Goal: Information Seeking & Learning: Check status

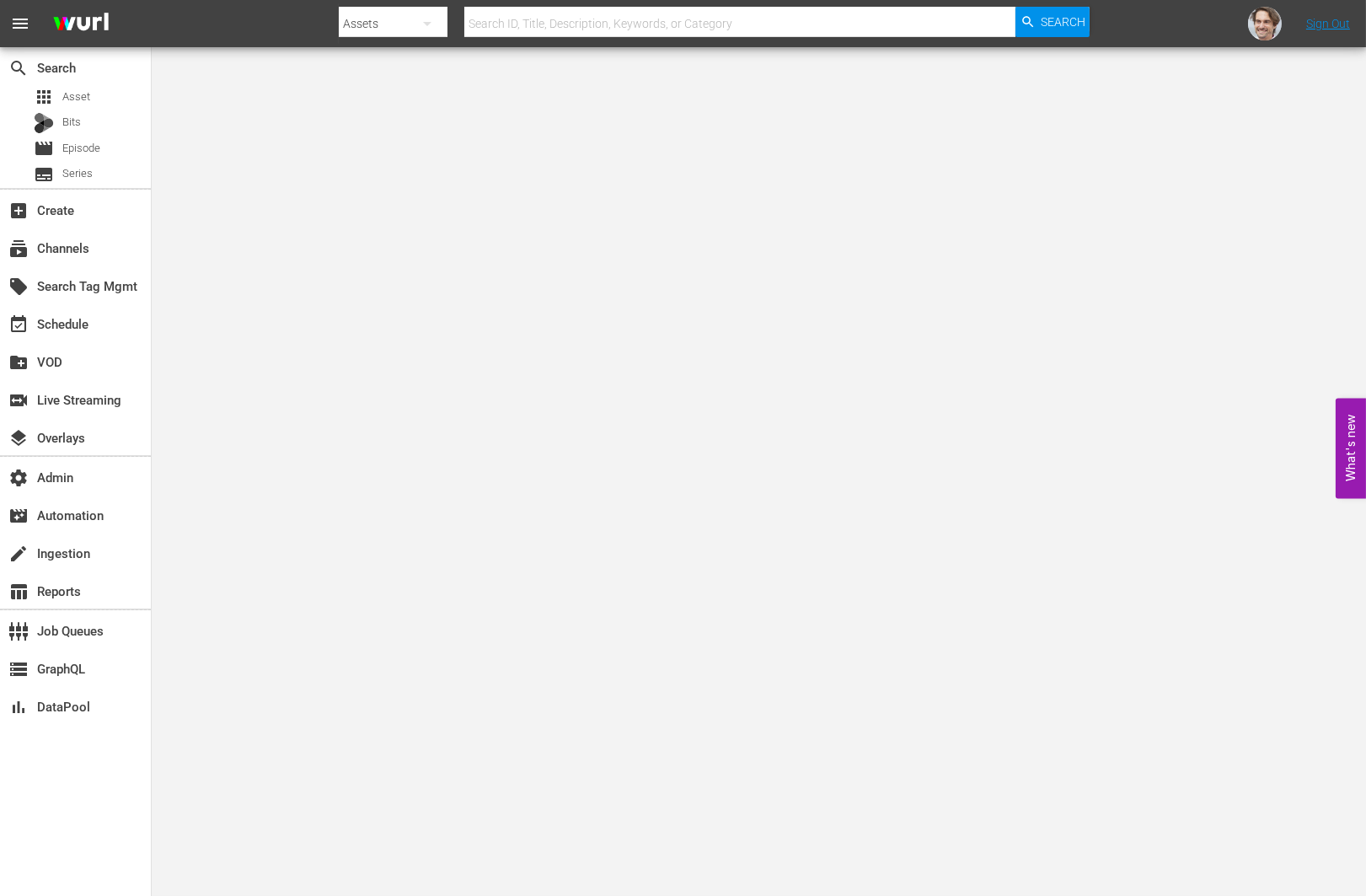
click at [612, 23] on input "text" at bounding box center [740, 24] width 551 height 41
paste input "bloomberg_bloombergtv_5"
type input "bloomberg_bloombergtv_5"
click at [69, 253] on div "subscriptions Channels" at bounding box center [47, 245] width 94 height 15
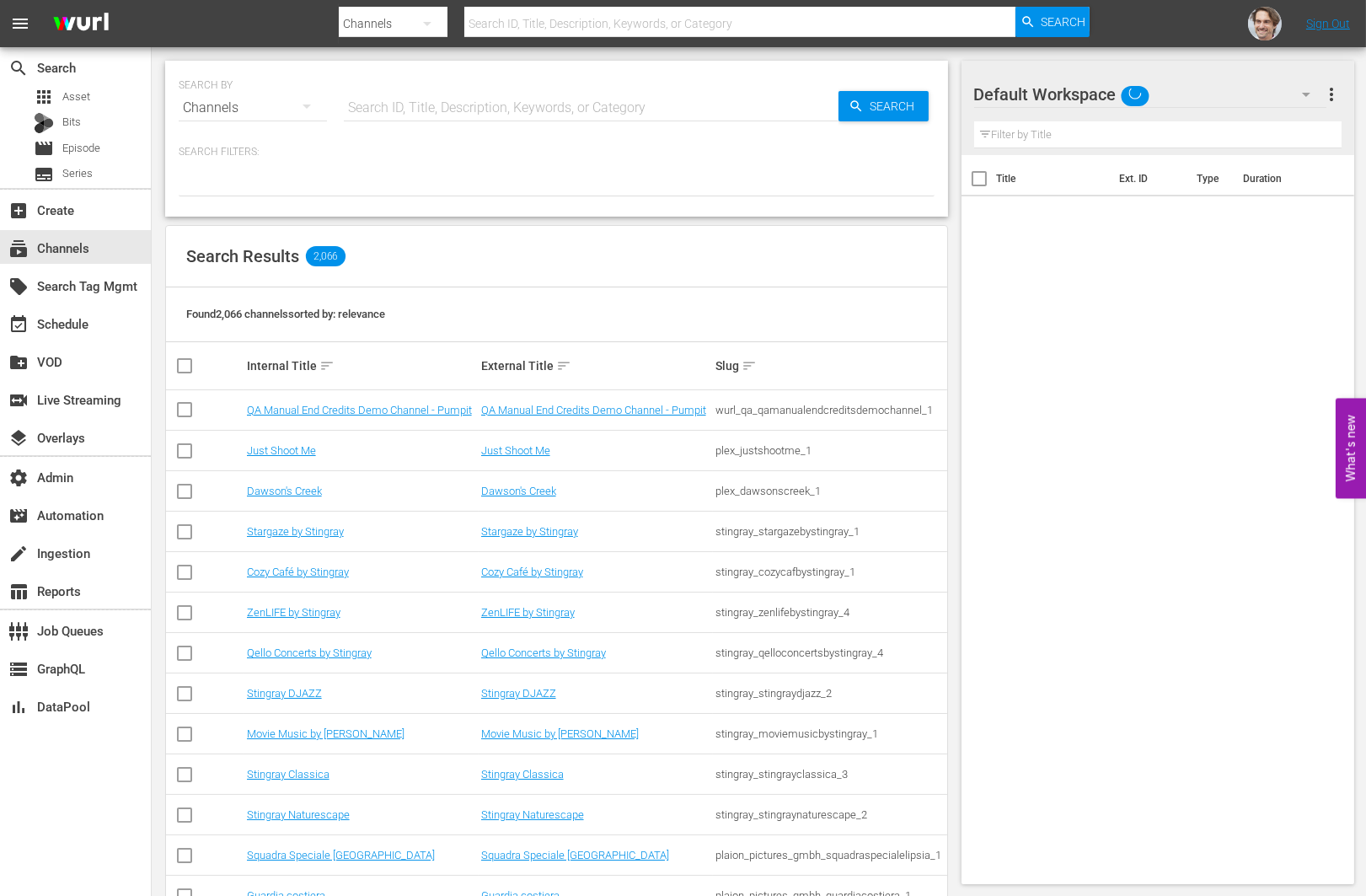
click at [519, 108] on input "text" at bounding box center [591, 108] width 495 height 41
paste input "bloomberg_bloombergtv_5"
type input "bloomberg_bloombergtv_5"
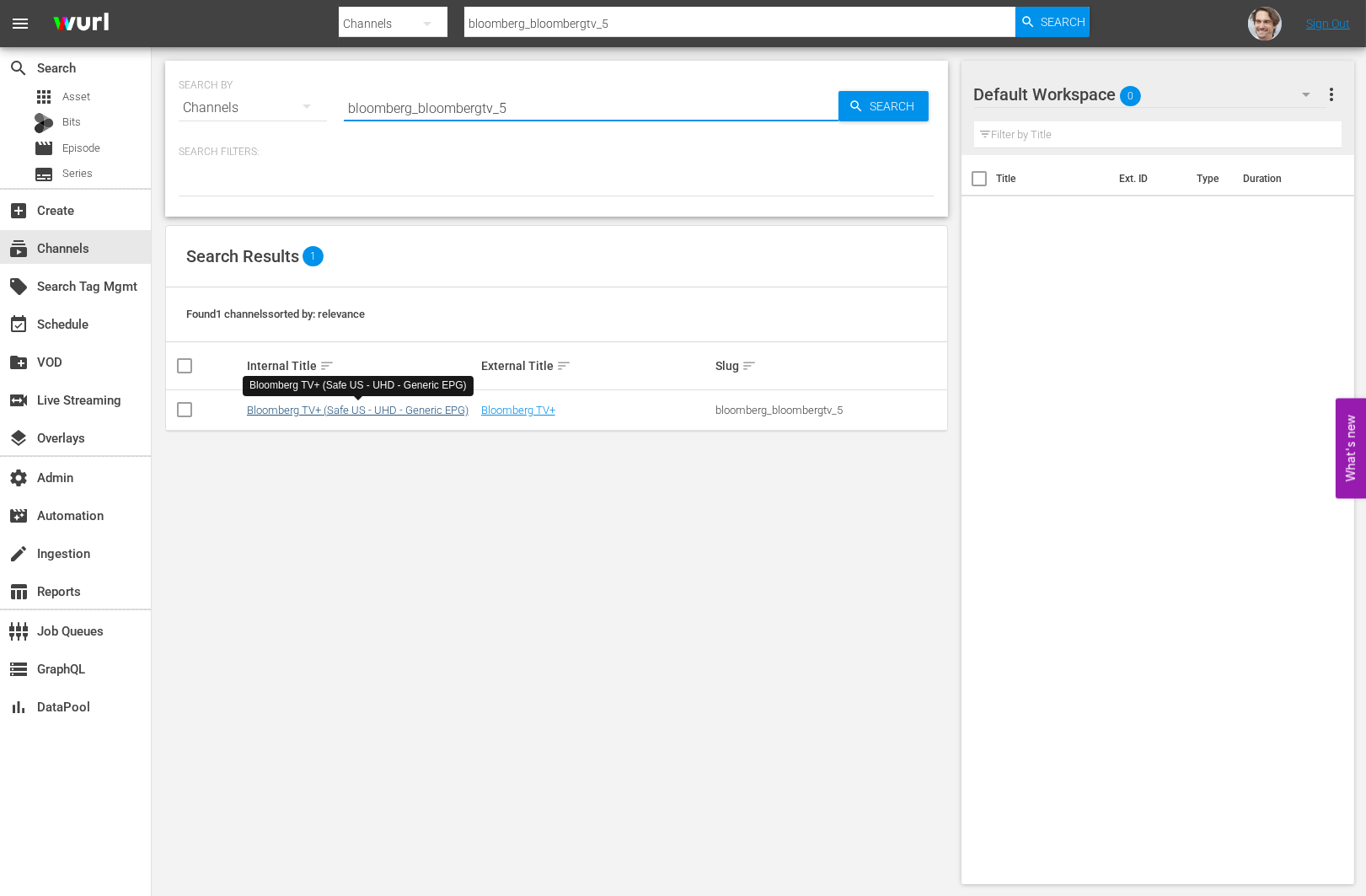
type input "bloomberg_bloombergtv_5"
click at [361, 408] on link "Bloomberg TV+ (Safe US - UHD - Generic EPG)" at bounding box center [357, 410] width 221 height 13
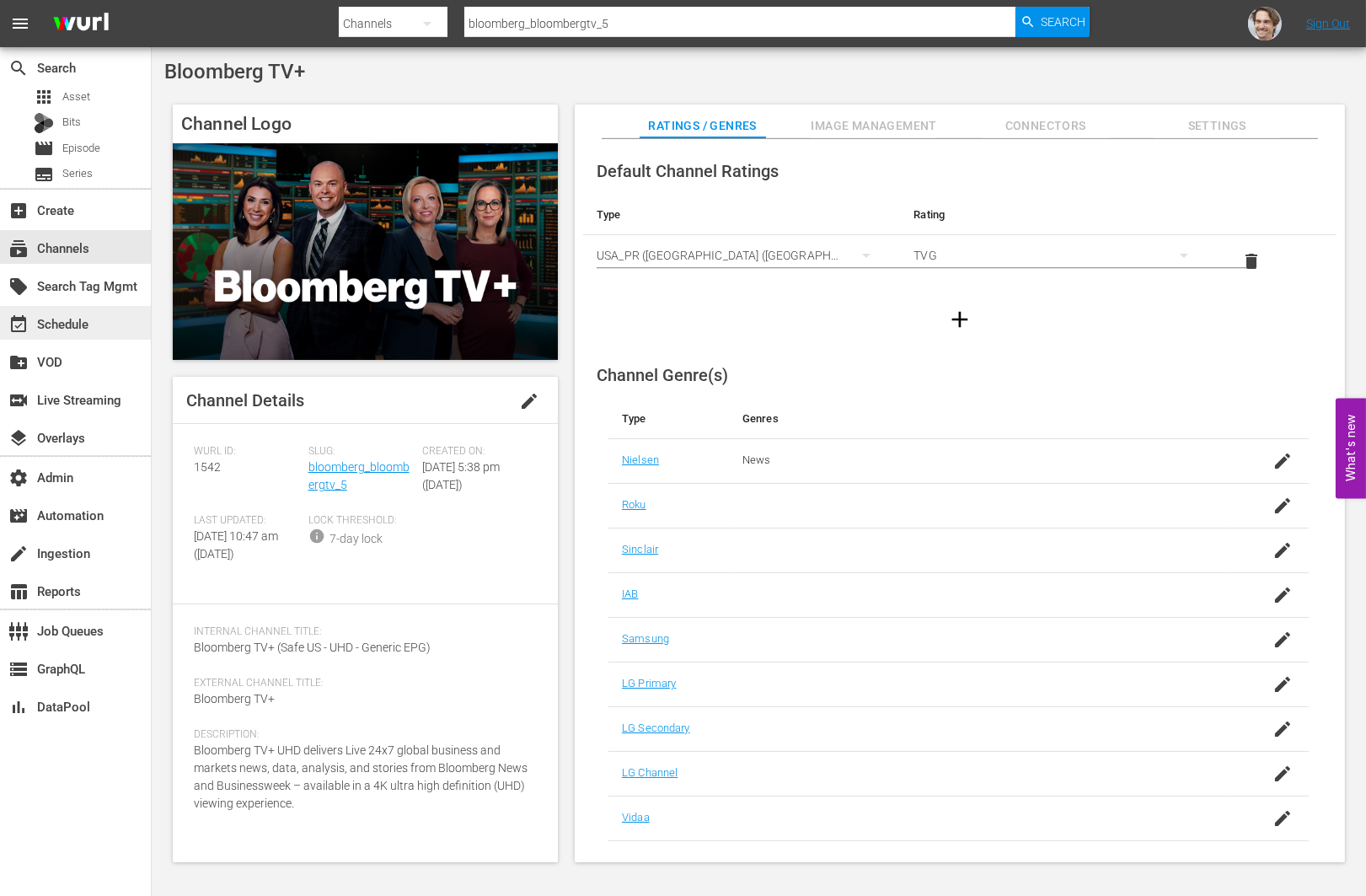
click at [82, 324] on div "event_available Schedule" at bounding box center [47, 321] width 94 height 15
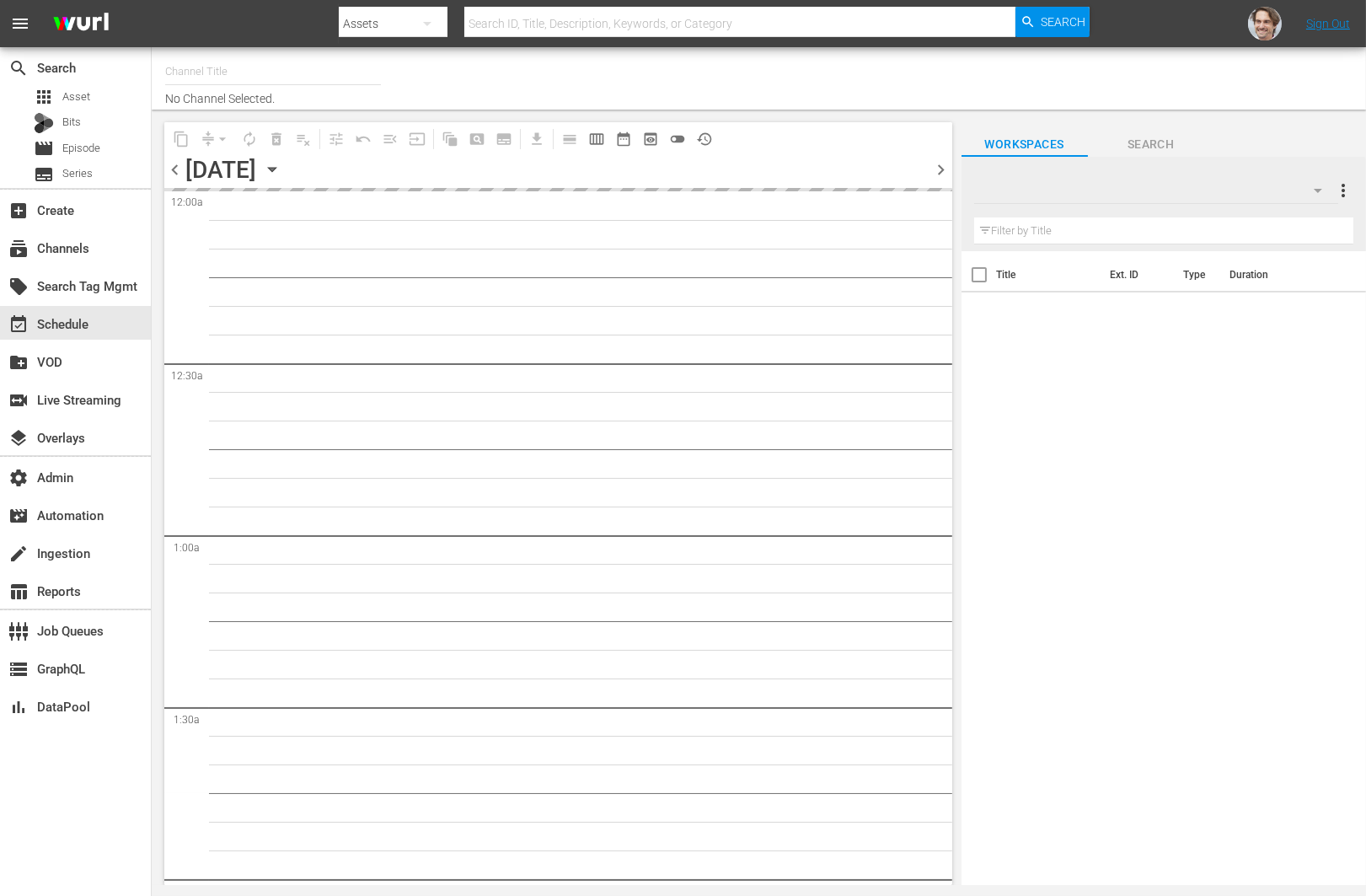
type input "Bloomberg TV+ (Safe US - UHD - Generic EPG) (1542)"
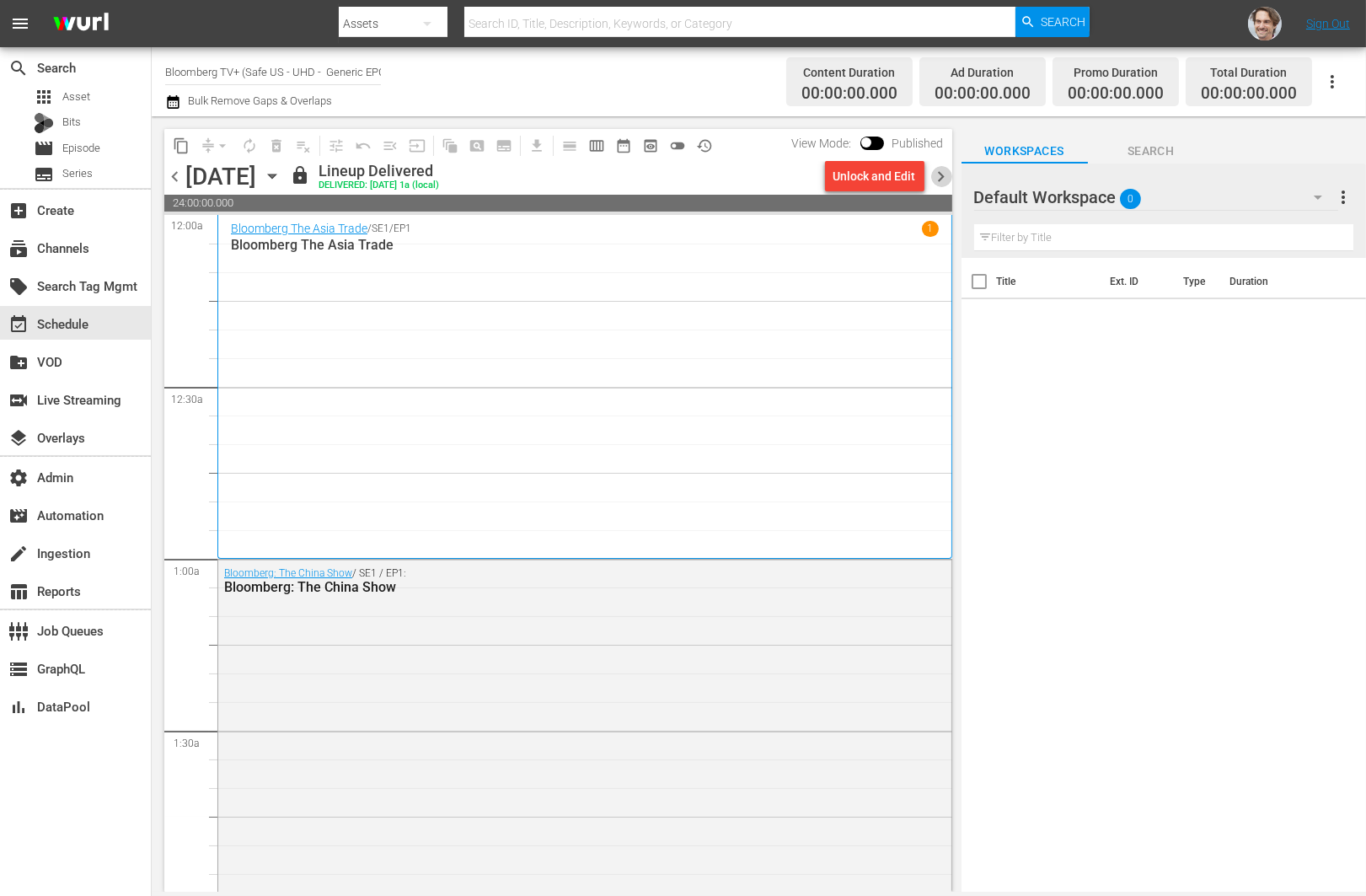
click at [944, 178] on span "chevron_right" at bounding box center [942, 176] width 21 height 21
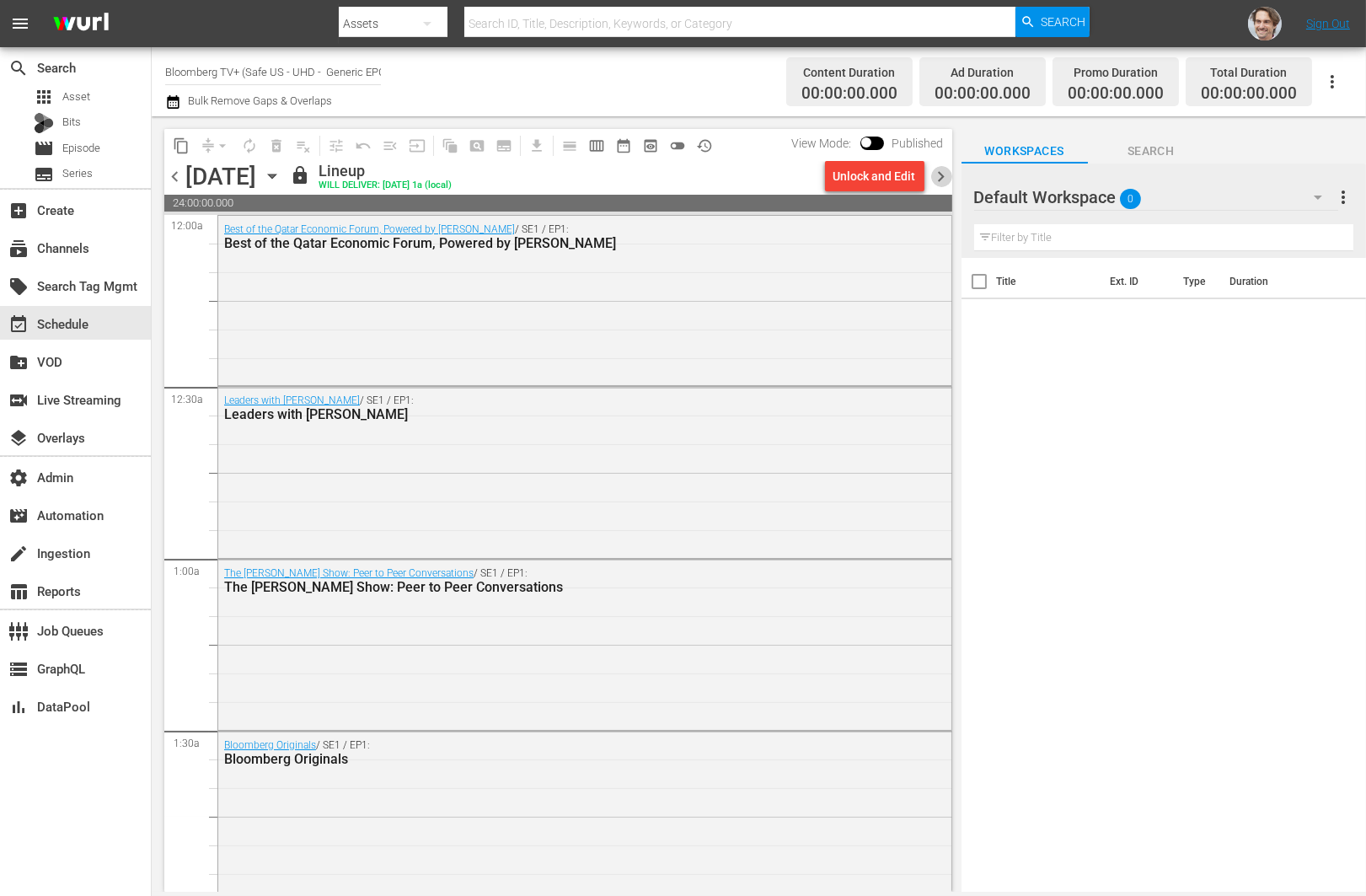
click at [944, 178] on span "chevron_right" at bounding box center [942, 176] width 21 height 21
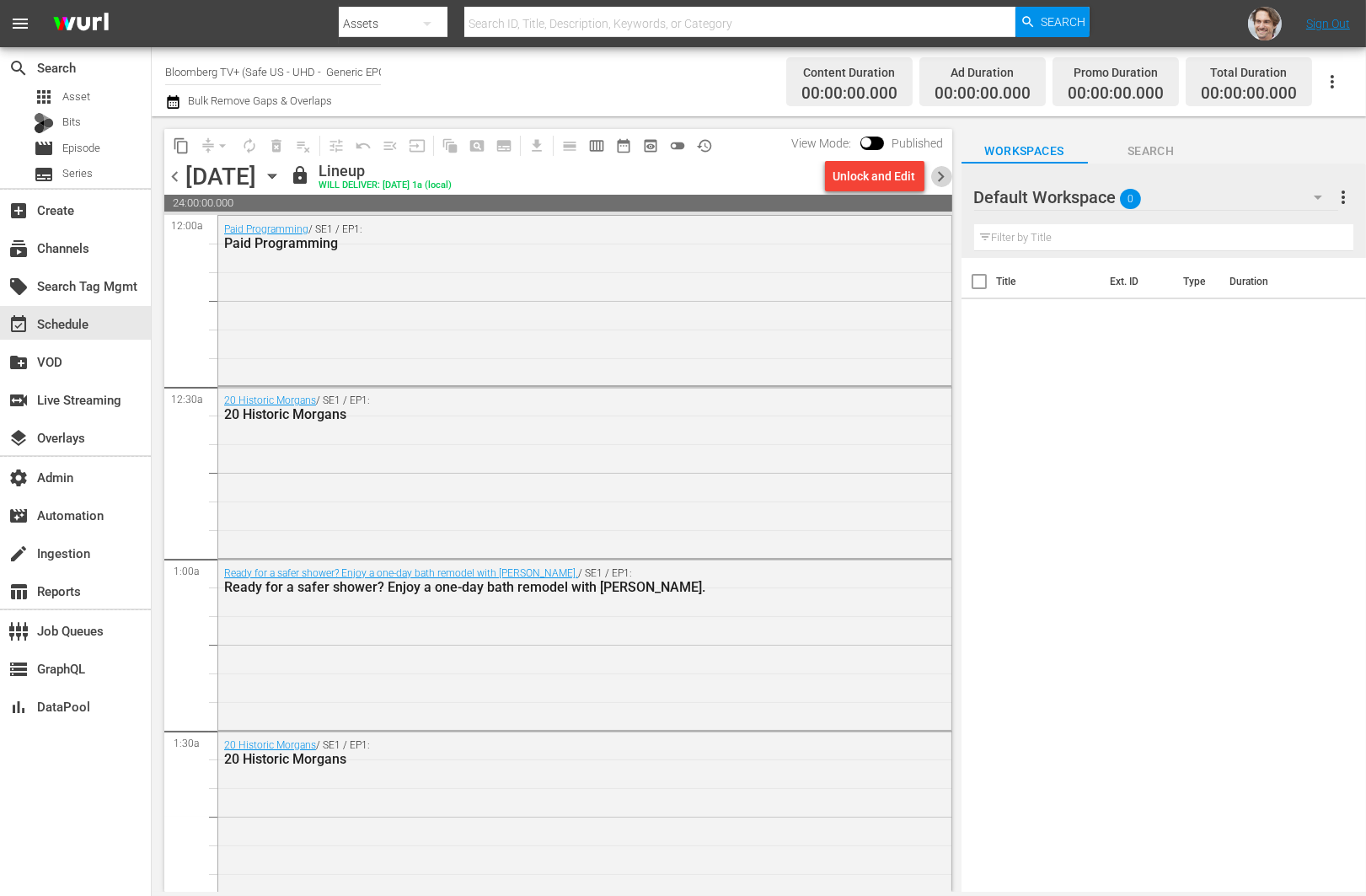
click at [944, 178] on span "chevron_right" at bounding box center [942, 176] width 21 height 21
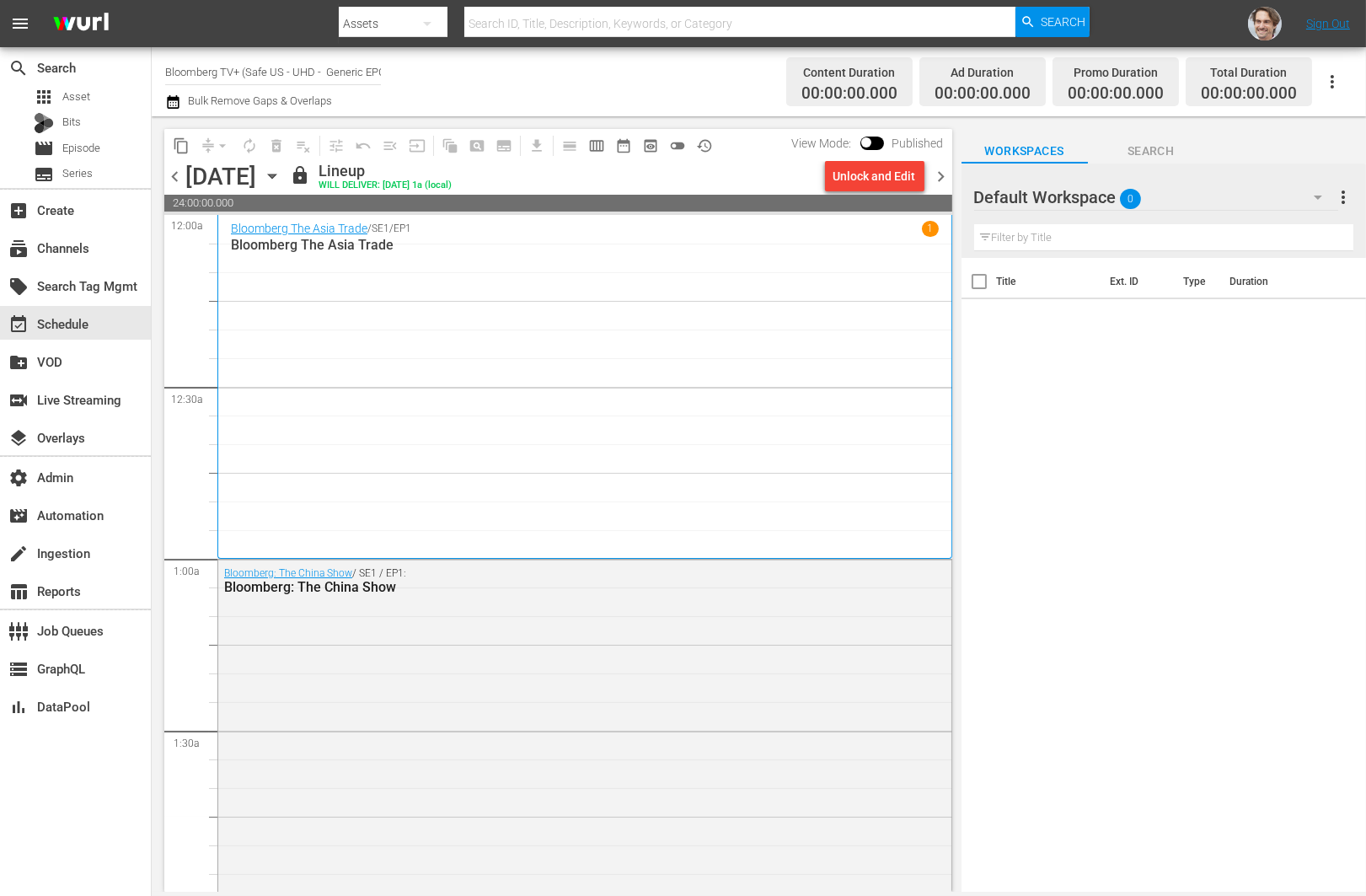
click at [944, 178] on span "chevron_right" at bounding box center [942, 176] width 21 height 21
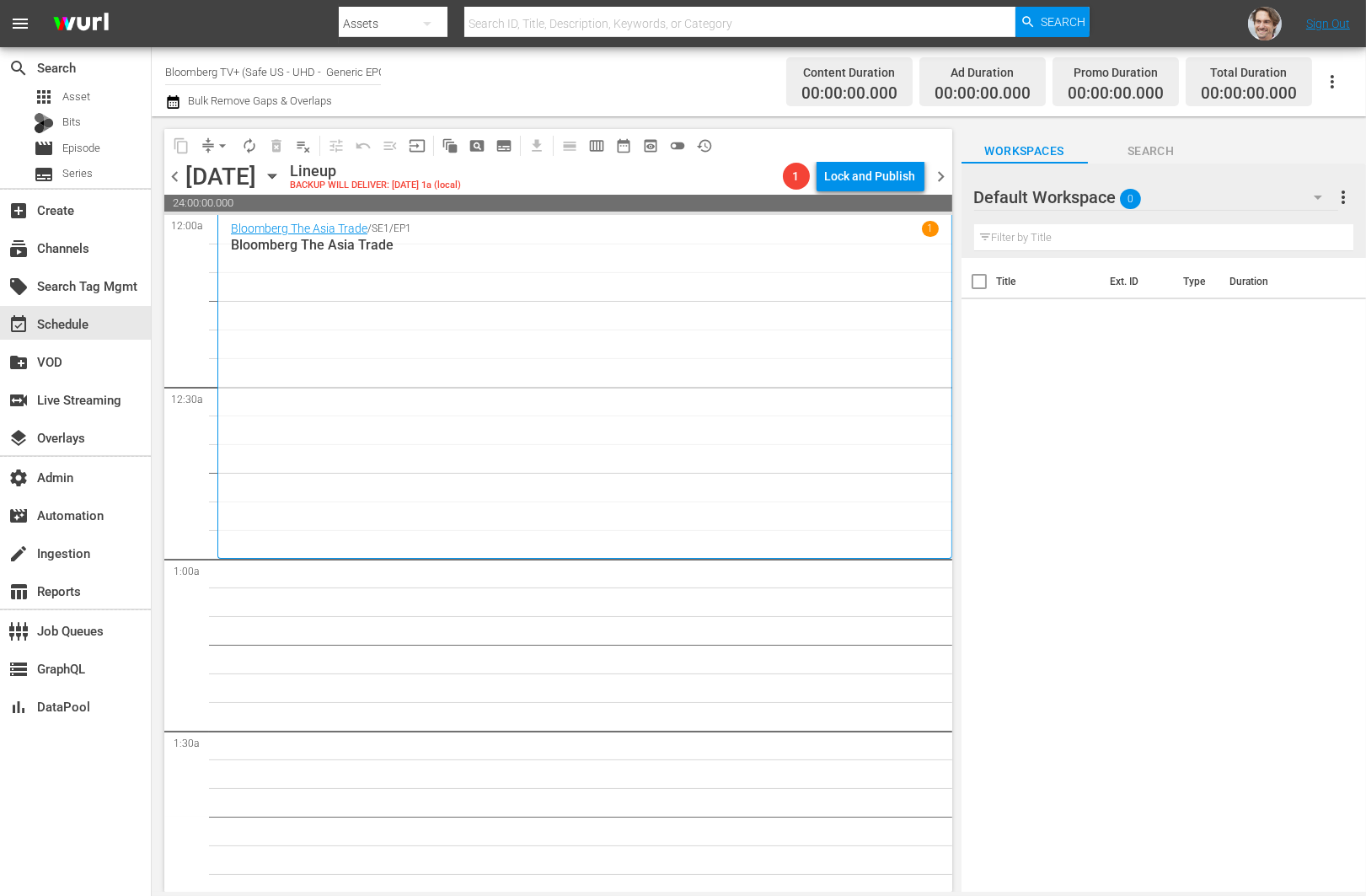
click at [944, 178] on span "chevron_right" at bounding box center [942, 176] width 21 height 21
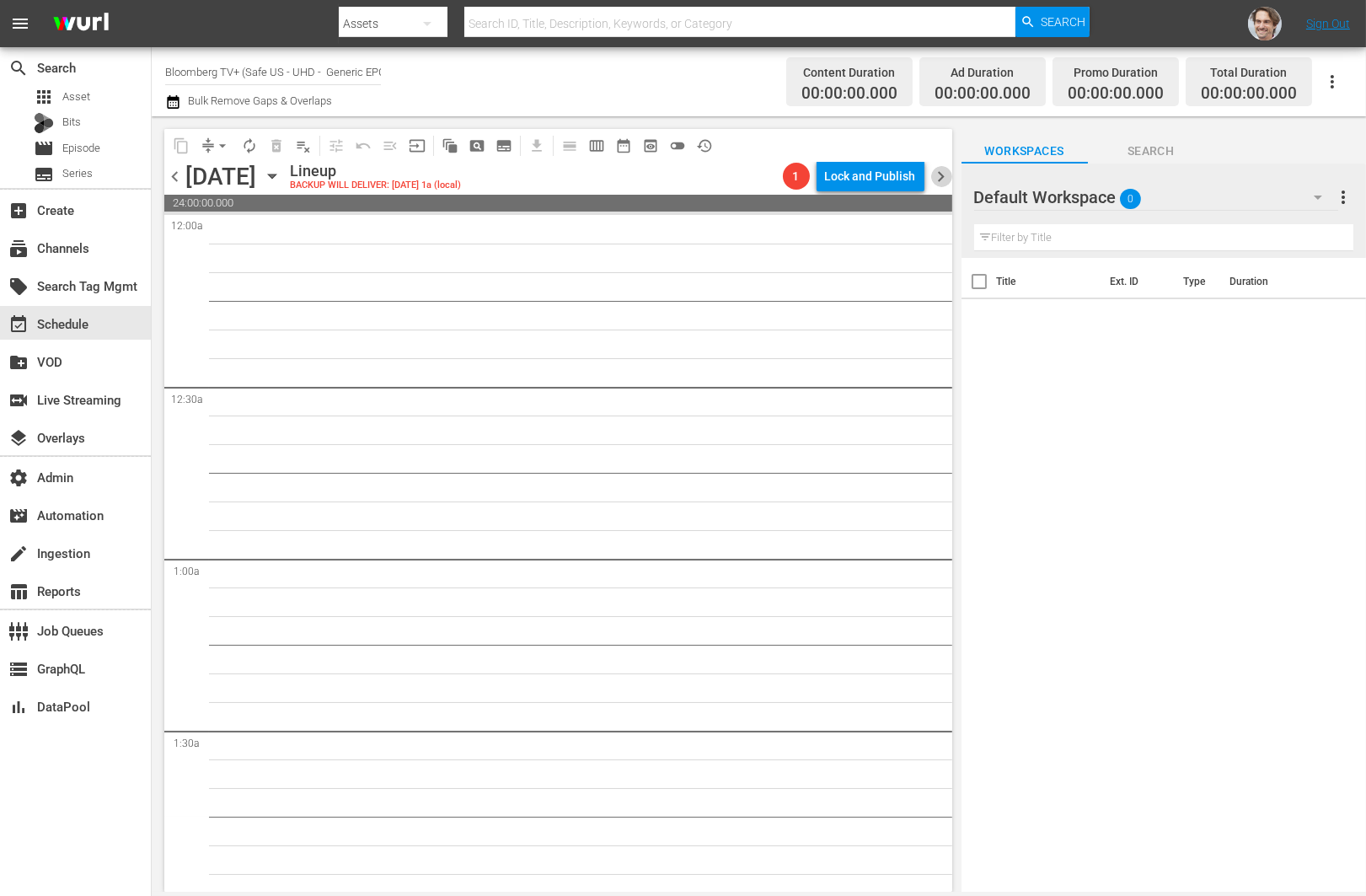
click at [944, 178] on span "chevron_right" at bounding box center [942, 176] width 21 height 21
click at [653, 145] on span "preview_outlined" at bounding box center [651, 145] width 17 height 17
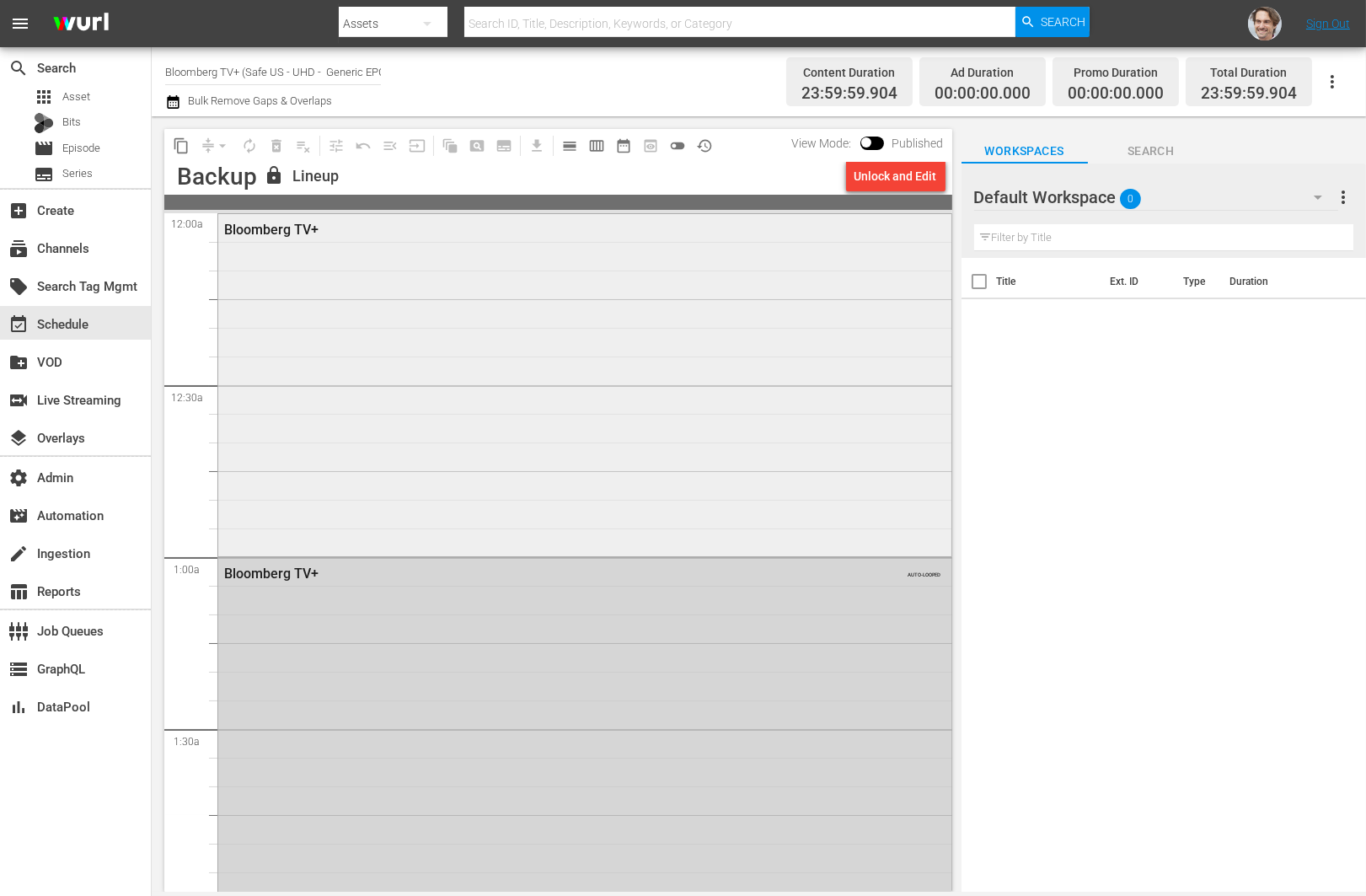
click at [575, 438] on div "Bloomberg TV+" at bounding box center [585, 383] width 733 height 339
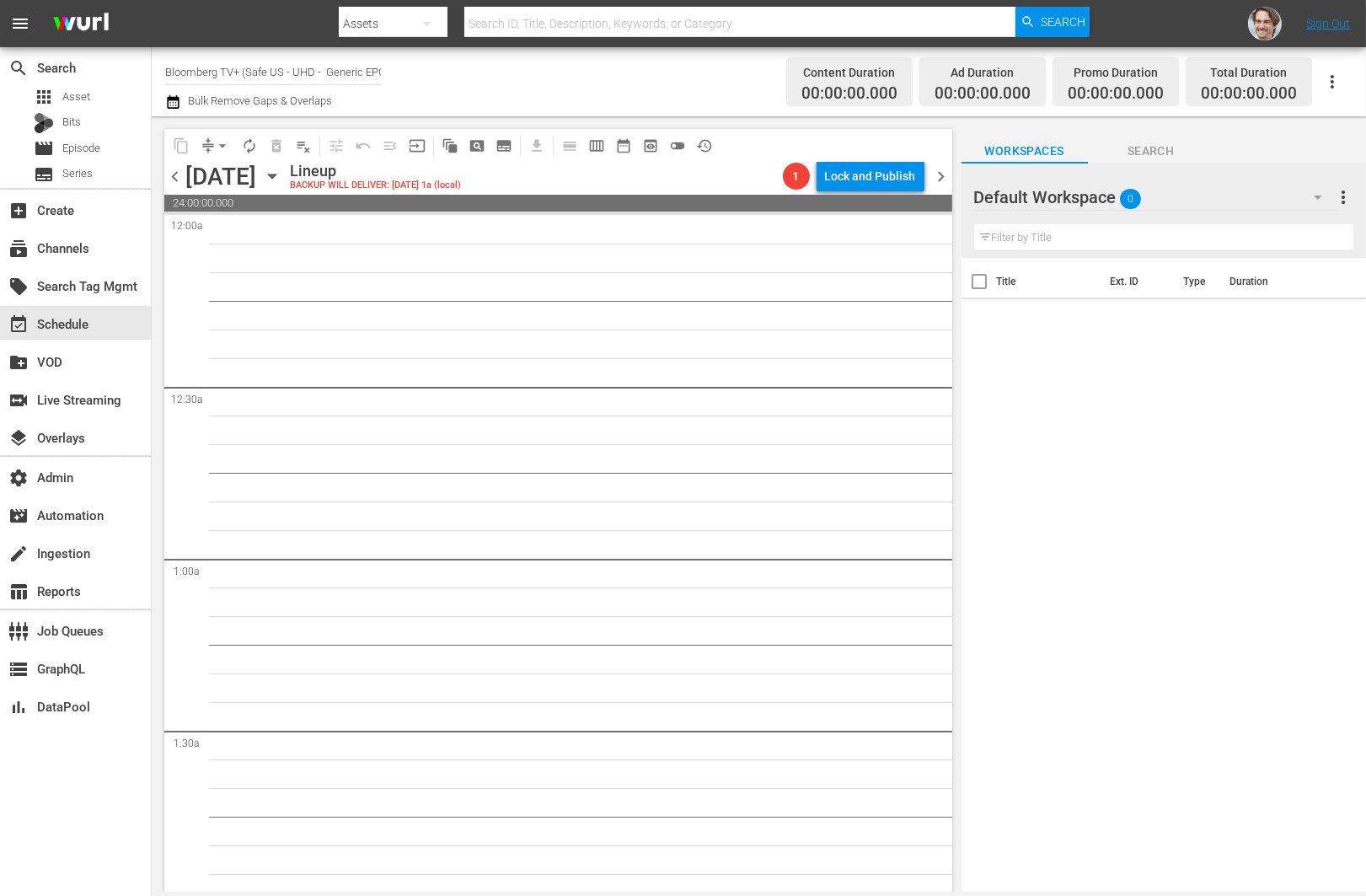
click at [276, 176] on icon "button" at bounding box center [271, 176] width 7 height 5
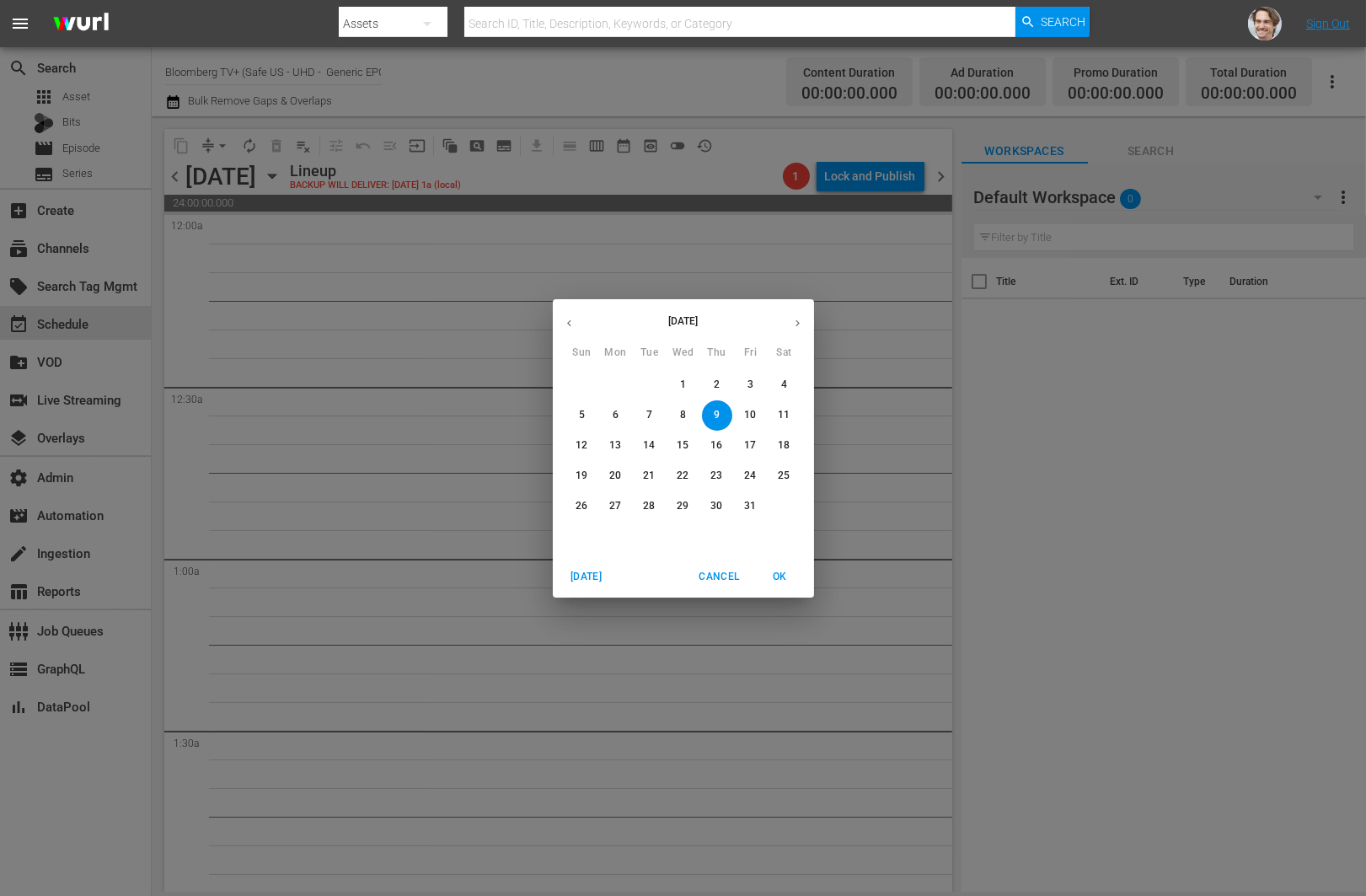
click at [577, 574] on span "Today" at bounding box center [587, 576] width 41 height 18
click at [582, 577] on span "Today" at bounding box center [587, 576] width 41 height 18
click at [778, 573] on span "OK" at bounding box center [781, 576] width 41 height 18
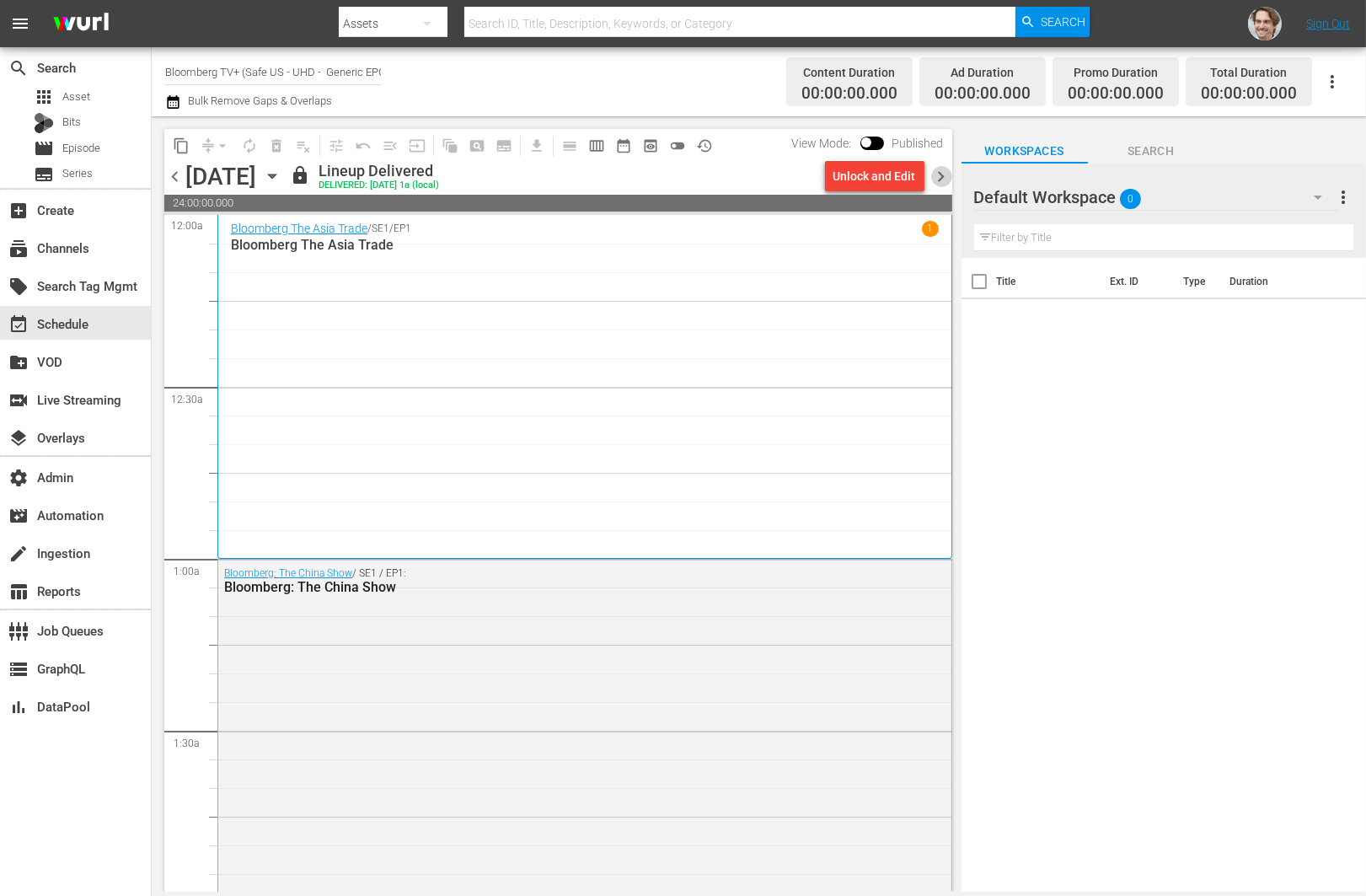
click at [944, 174] on span "chevron_right" at bounding box center [942, 176] width 21 height 21
click at [601, 302] on div "Bloomberg The Asia Trade / SE1 / EP1 1 Bloomberg The Asia Trade" at bounding box center [584, 386] width 708 height 331
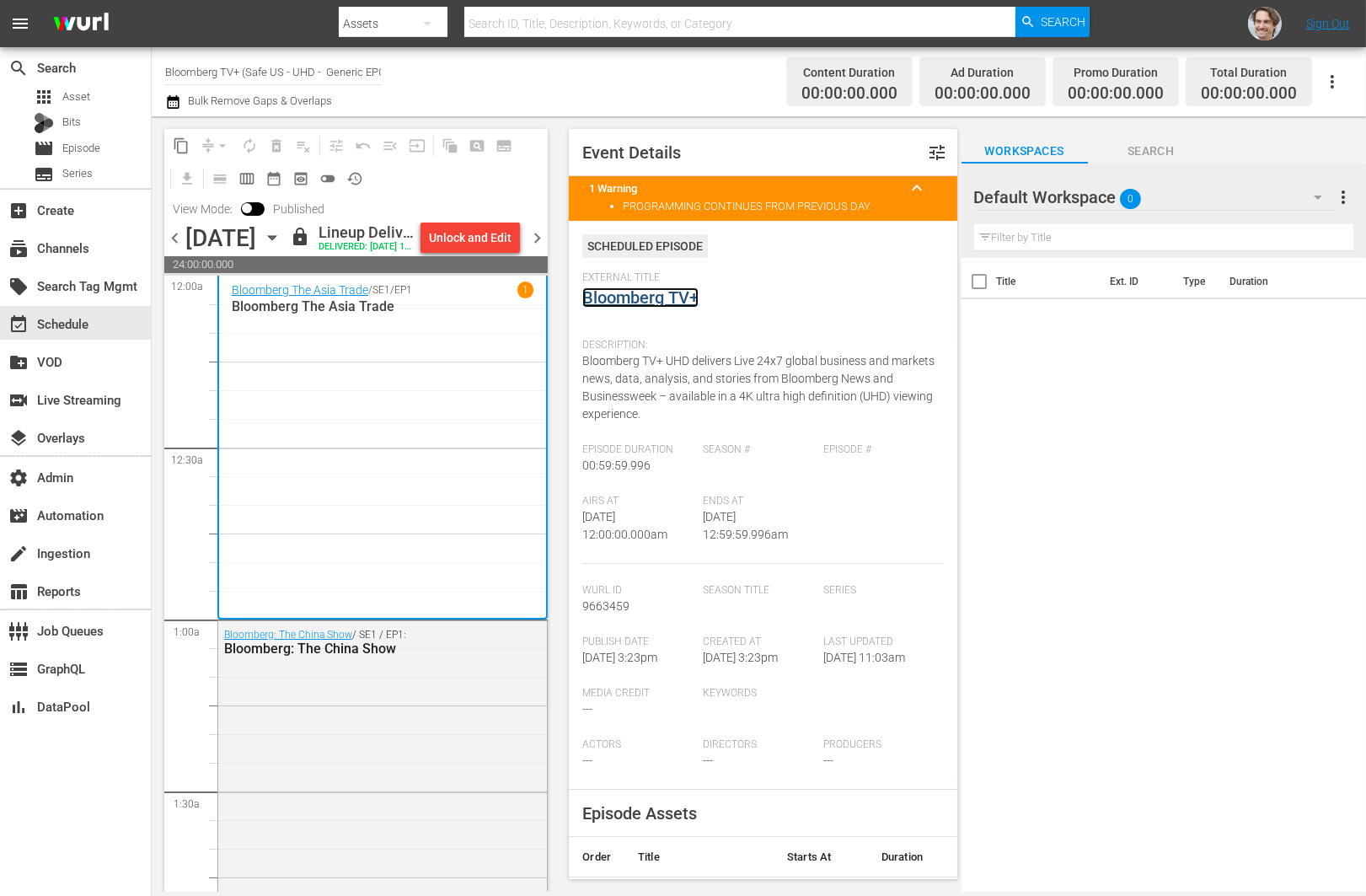
click at [658, 304] on link "Bloomberg TV+" at bounding box center [641, 297] width 117 height 20
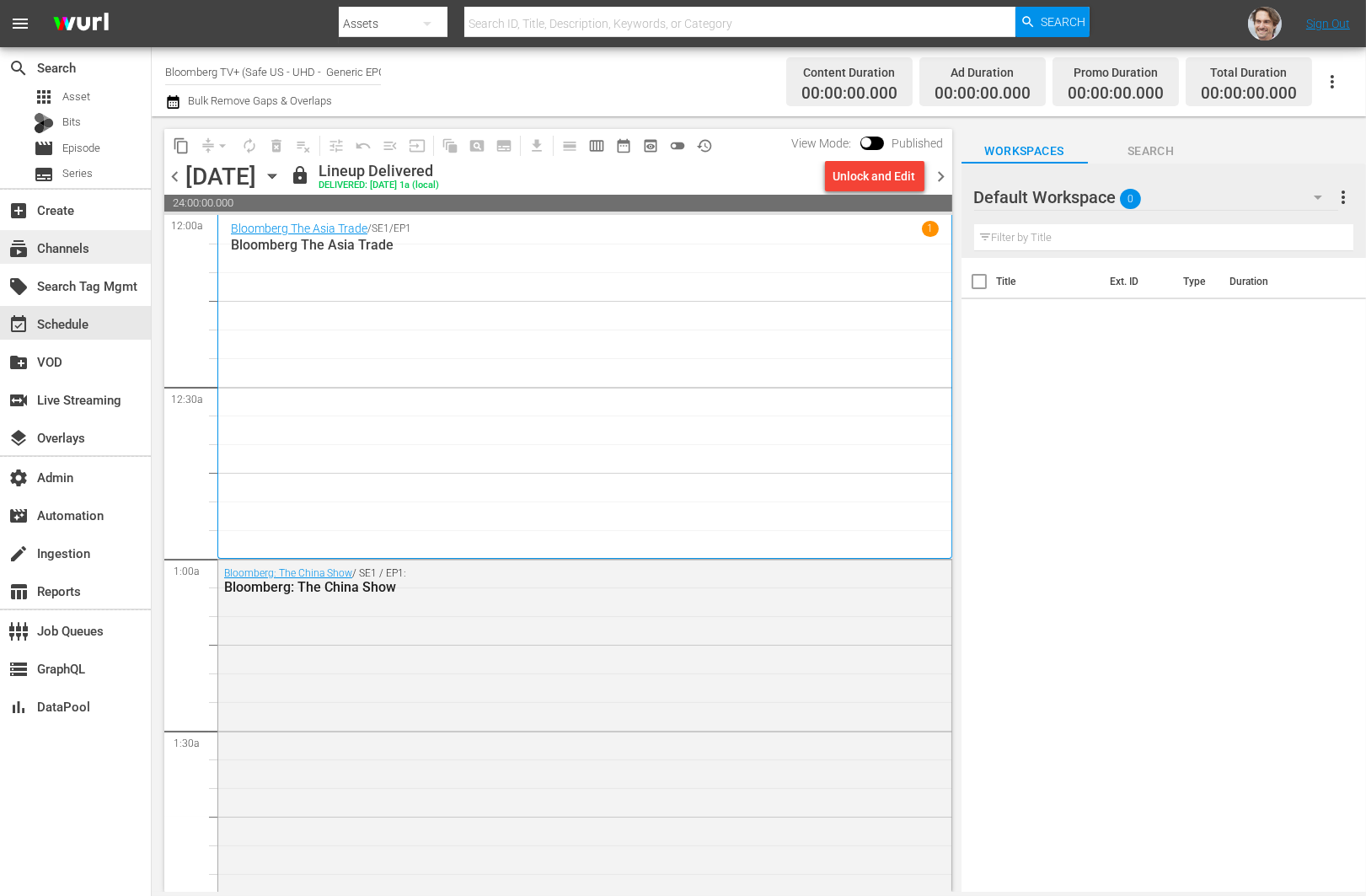
click at [71, 242] on div "subscriptions Channels" at bounding box center [47, 245] width 94 height 15
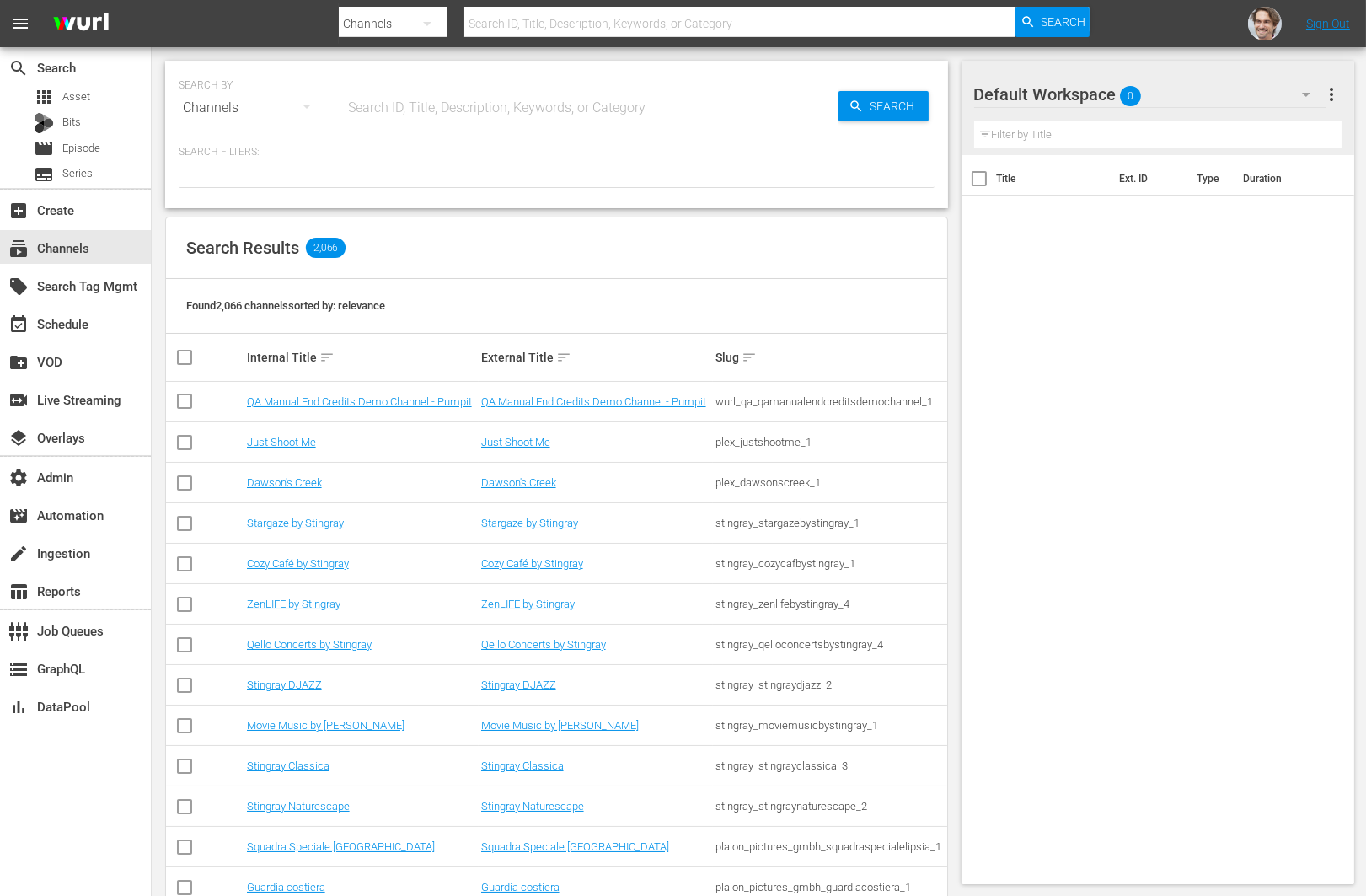
click at [528, 116] on input "text" at bounding box center [591, 108] width 495 height 41
paste input "bloomberg_bloombergtv_5"
type input "bloomberg_bloombergtv_5"
click at [481, 112] on input "bloomberg_bloombergtv_5" at bounding box center [591, 108] width 495 height 41
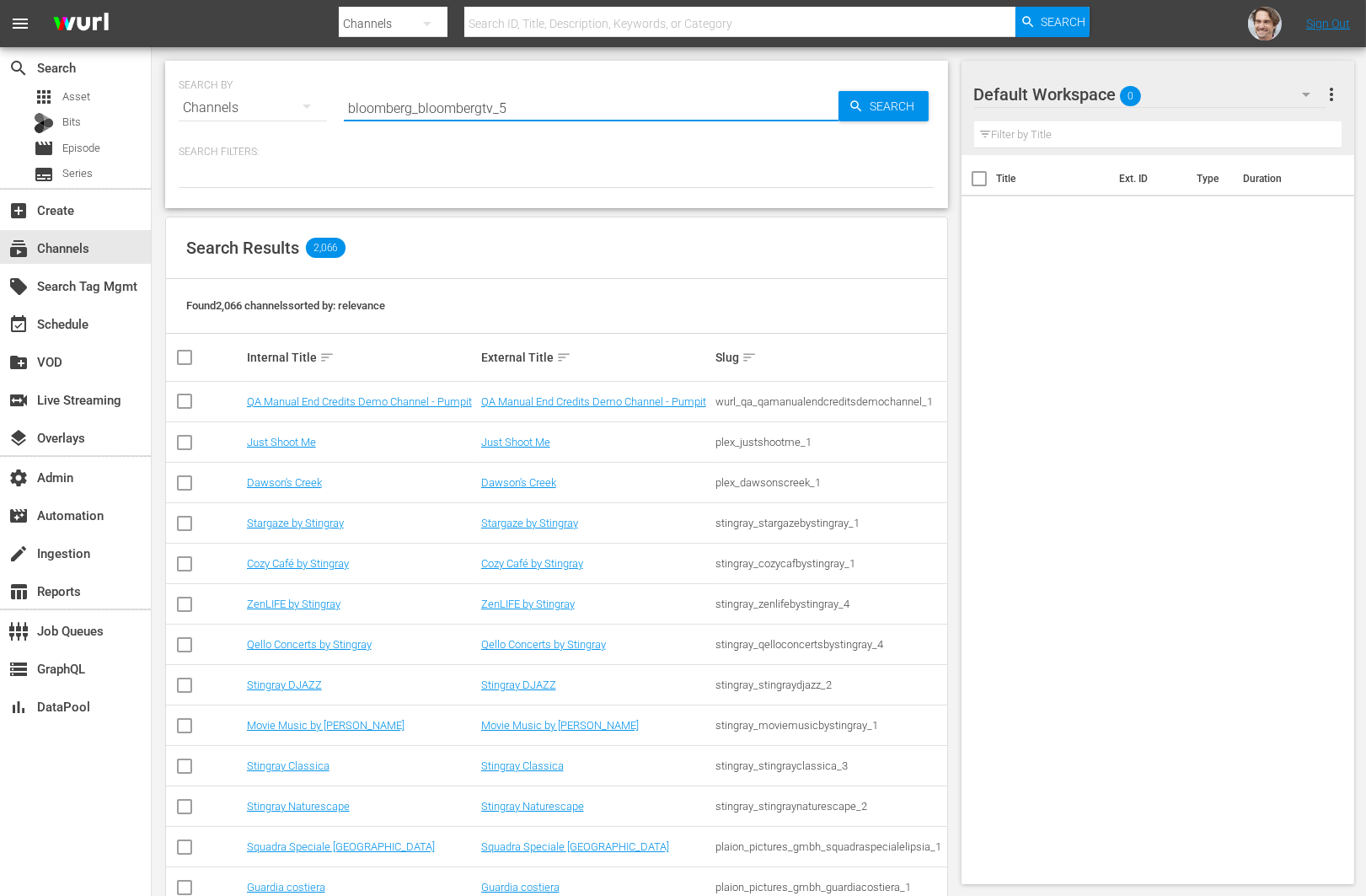
type input "bloomberg_bloombergtv_5"
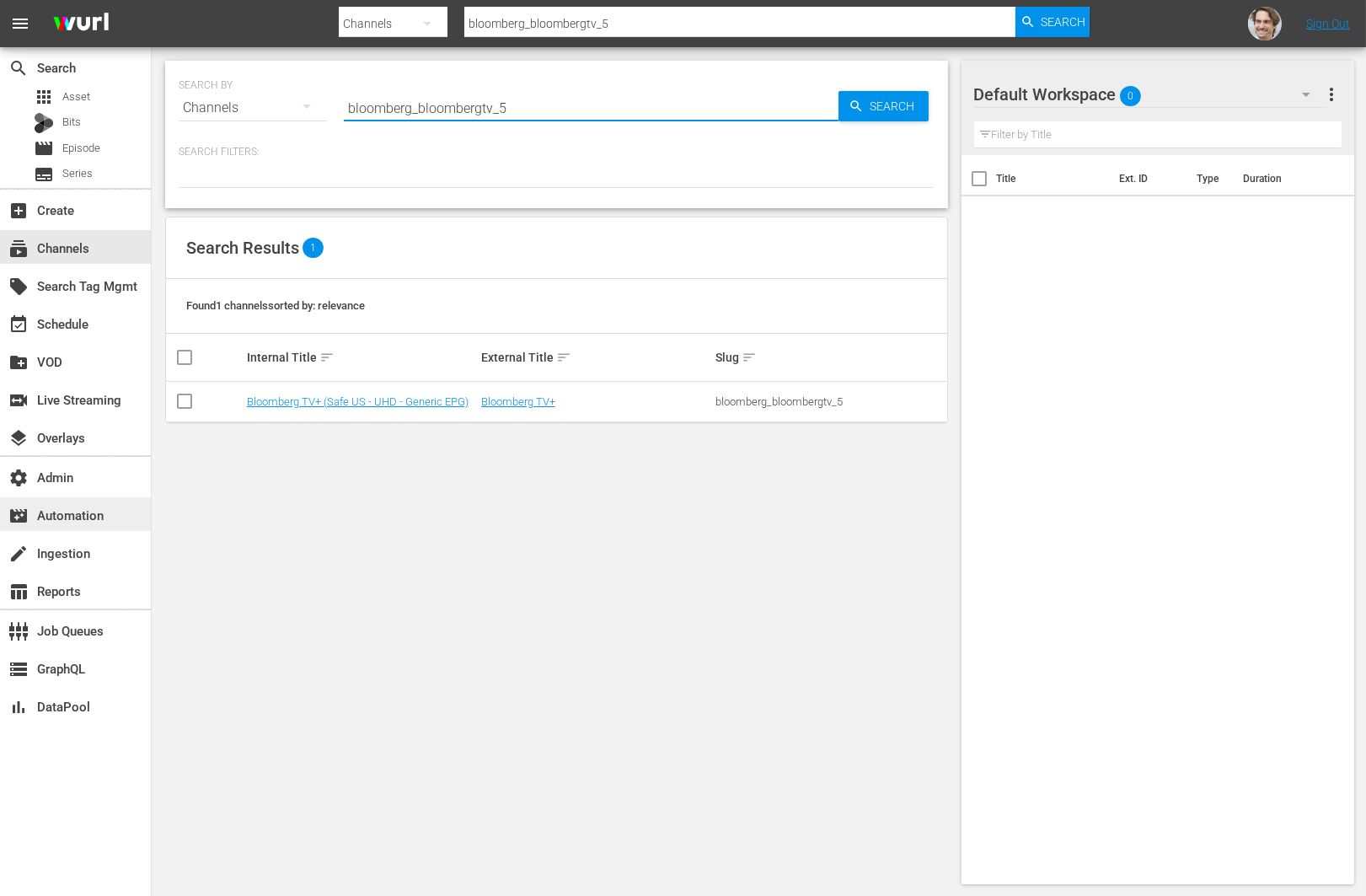
type input "bloomberg_bloombergtv_5"
click at [386, 400] on link "Bloomberg TV+ (Safe US - UHD - Generic EPG)" at bounding box center [357, 402] width 221 height 13
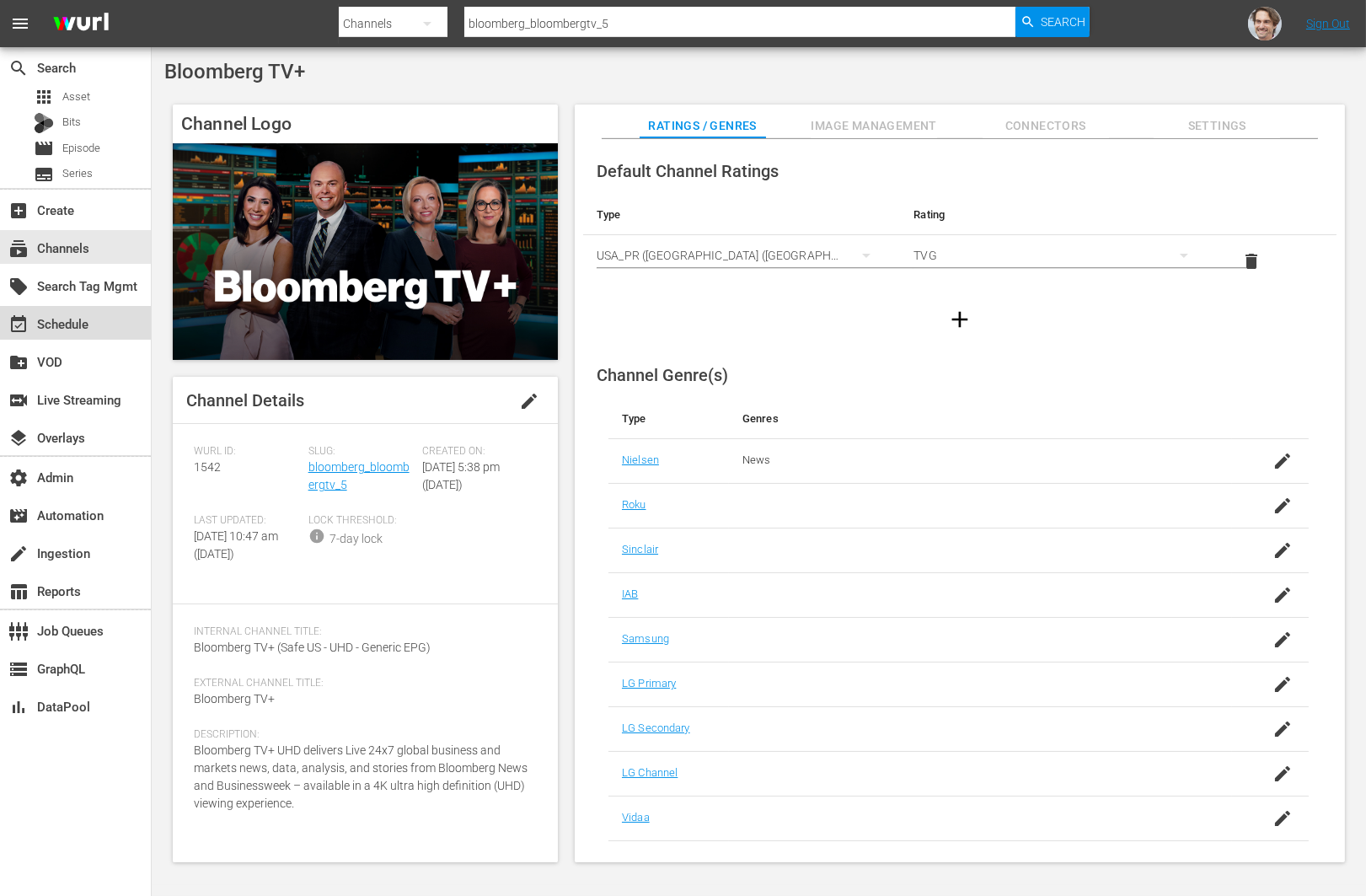
click at [77, 323] on div "event_available Schedule" at bounding box center [47, 321] width 94 height 15
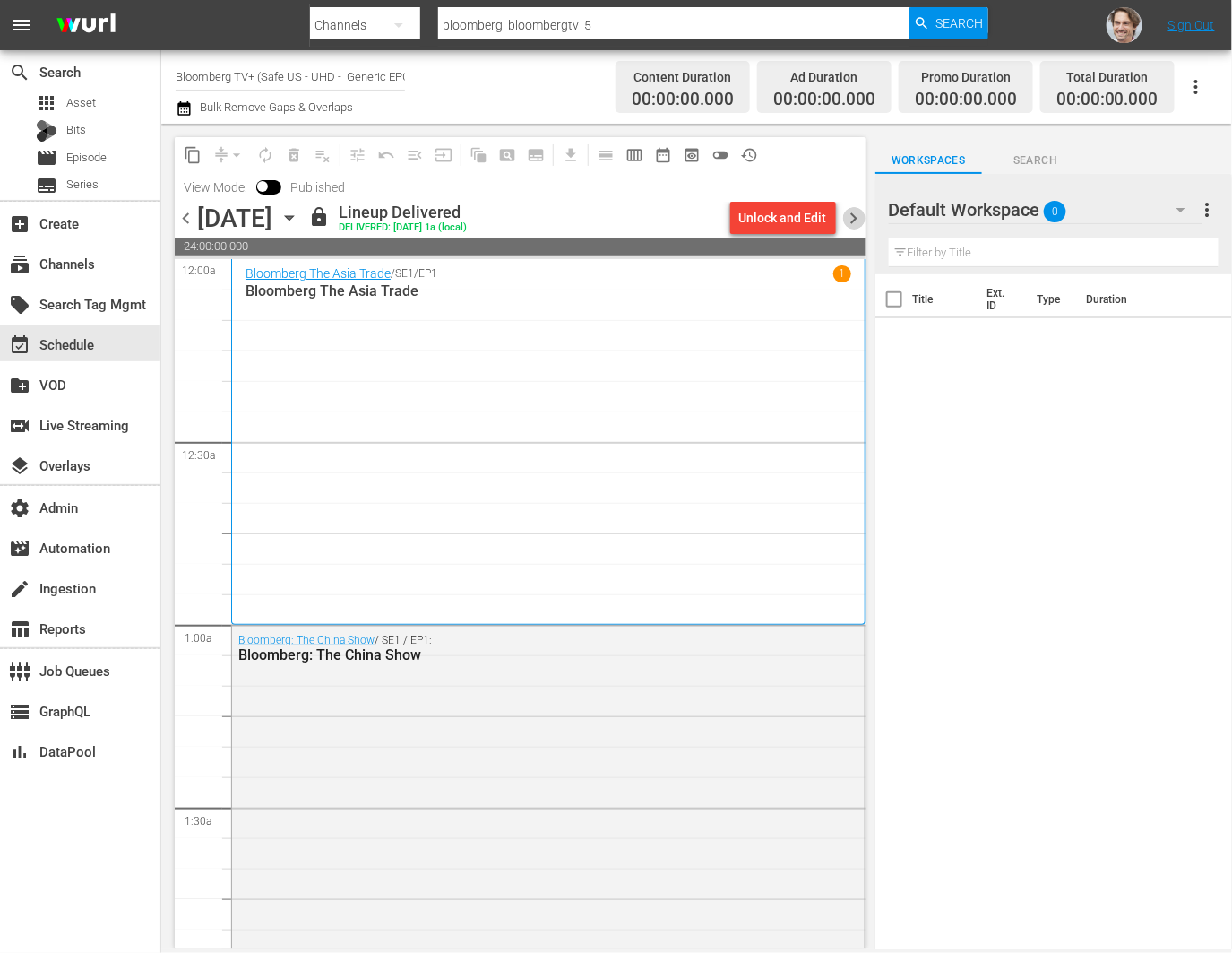
click at [856, 215] on span "chevron_right" at bounding box center [854, 218] width 23 height 23
click at [856, 216] on span "chevron_right" at bounding box center [854, 218] width 23 height 23
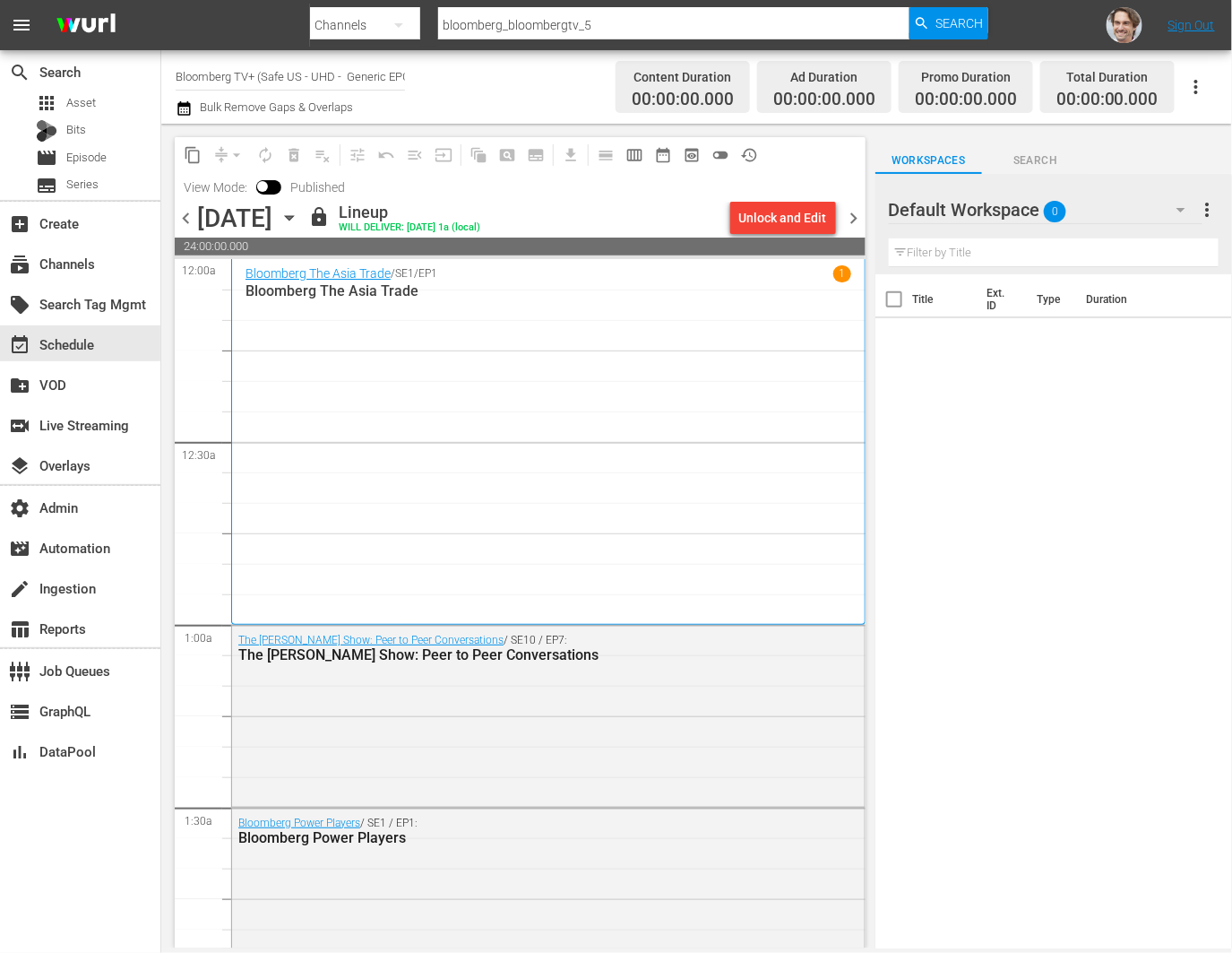
click at [853, 216] on span "chevron_right" at bounding box center [854, 218] width 23 height 23
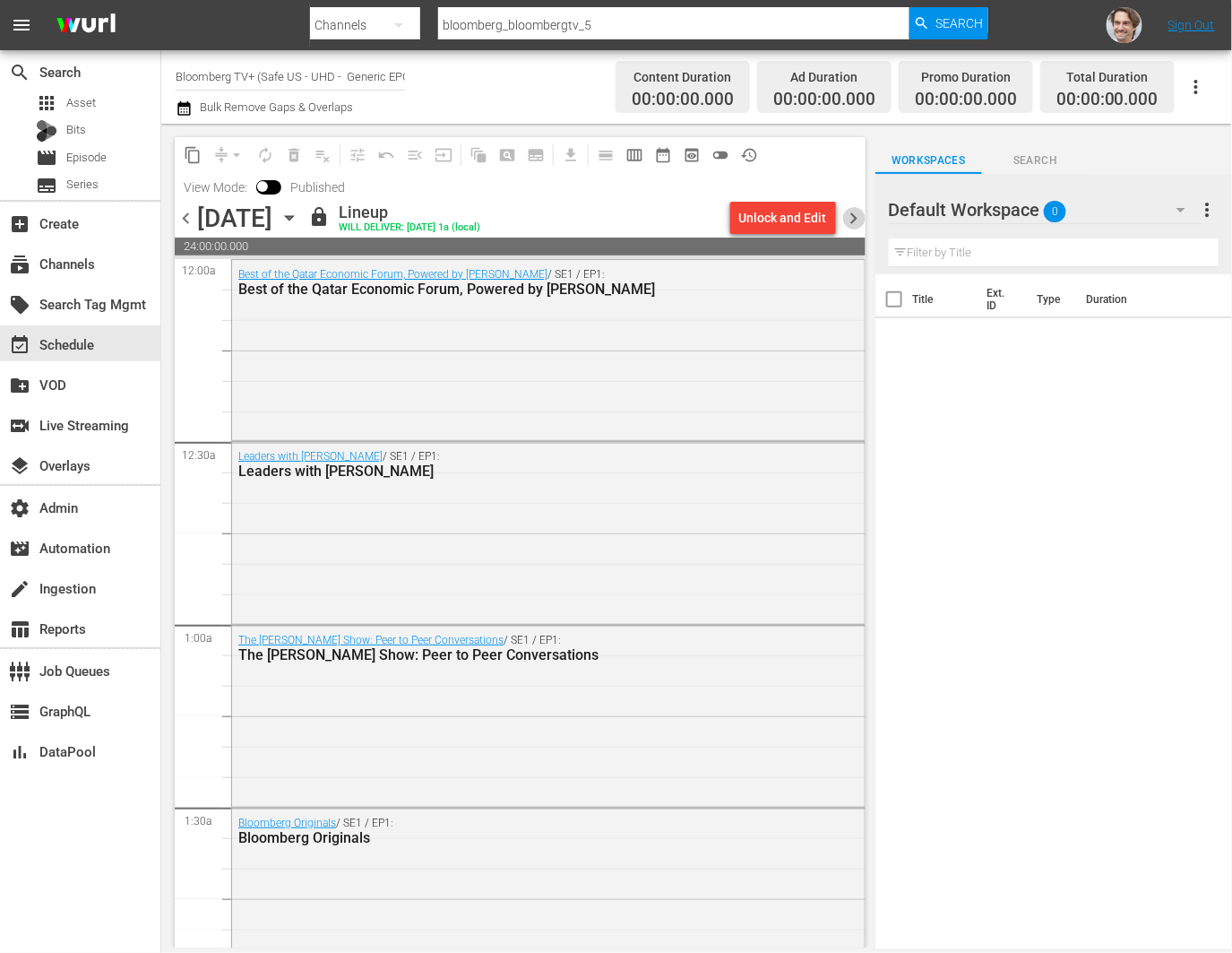
click at [853, 216] on span "chevron_right" at bounding box center [854, 218] width 23 height 23
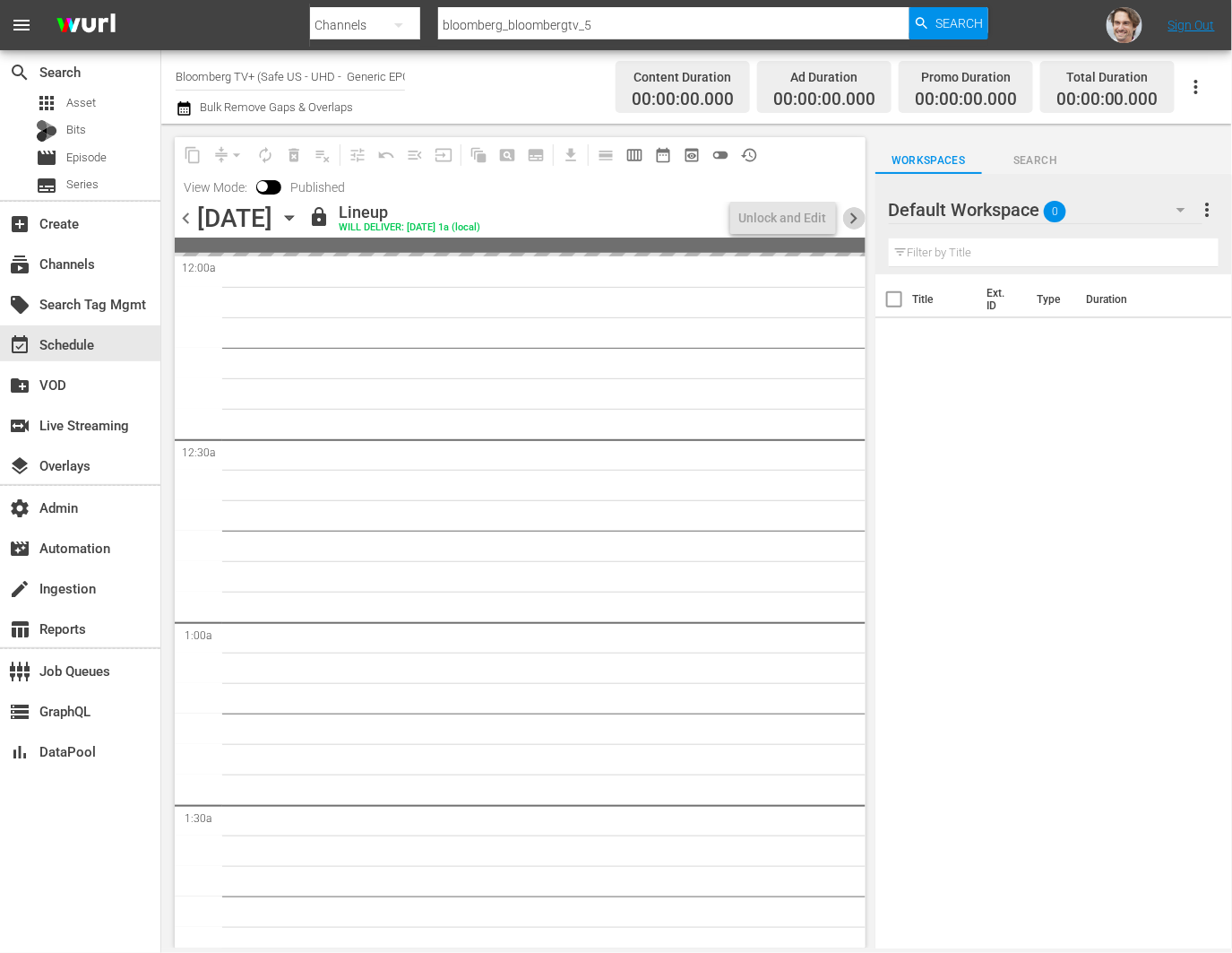
click at [853, 216] on span "chevron_right" at bounding box center [854, 218] width 23 height 23
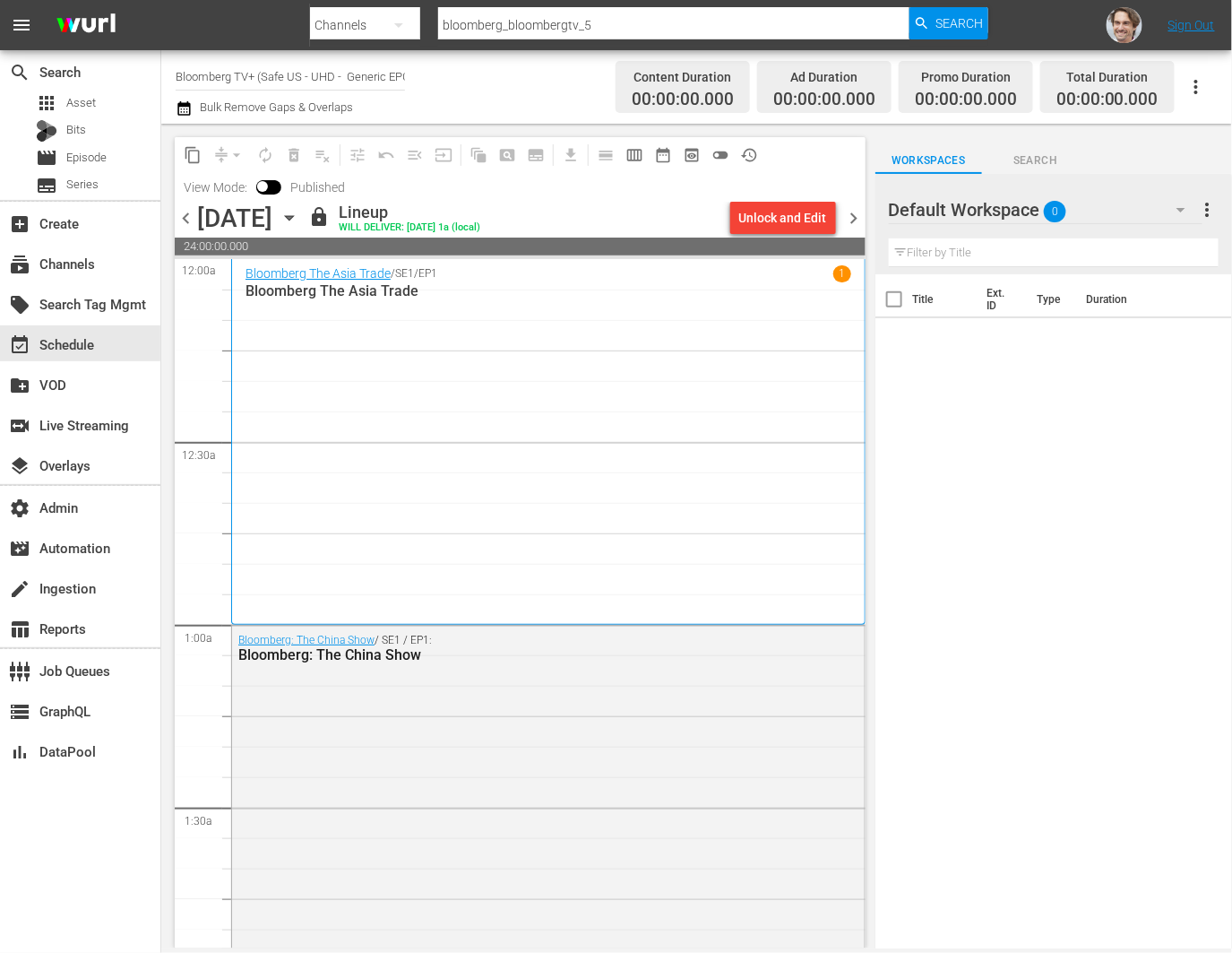
click at [854, 217] on span "chevron_right" at bounding box center [854, 218] width 23 height 23
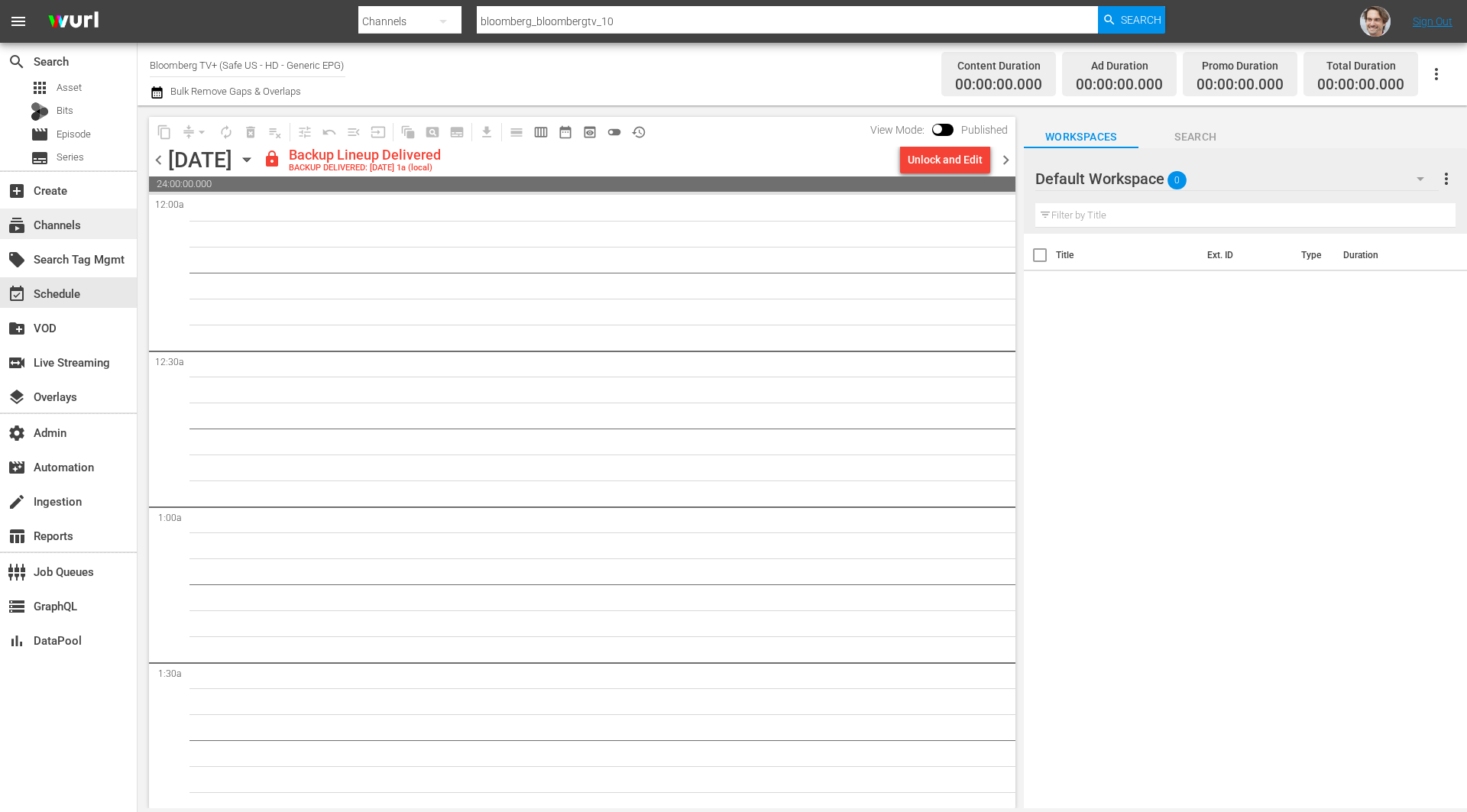
click at [59, 217] on div "subscriptions Channels" at bounding box center [43, 222] width 86 height 13
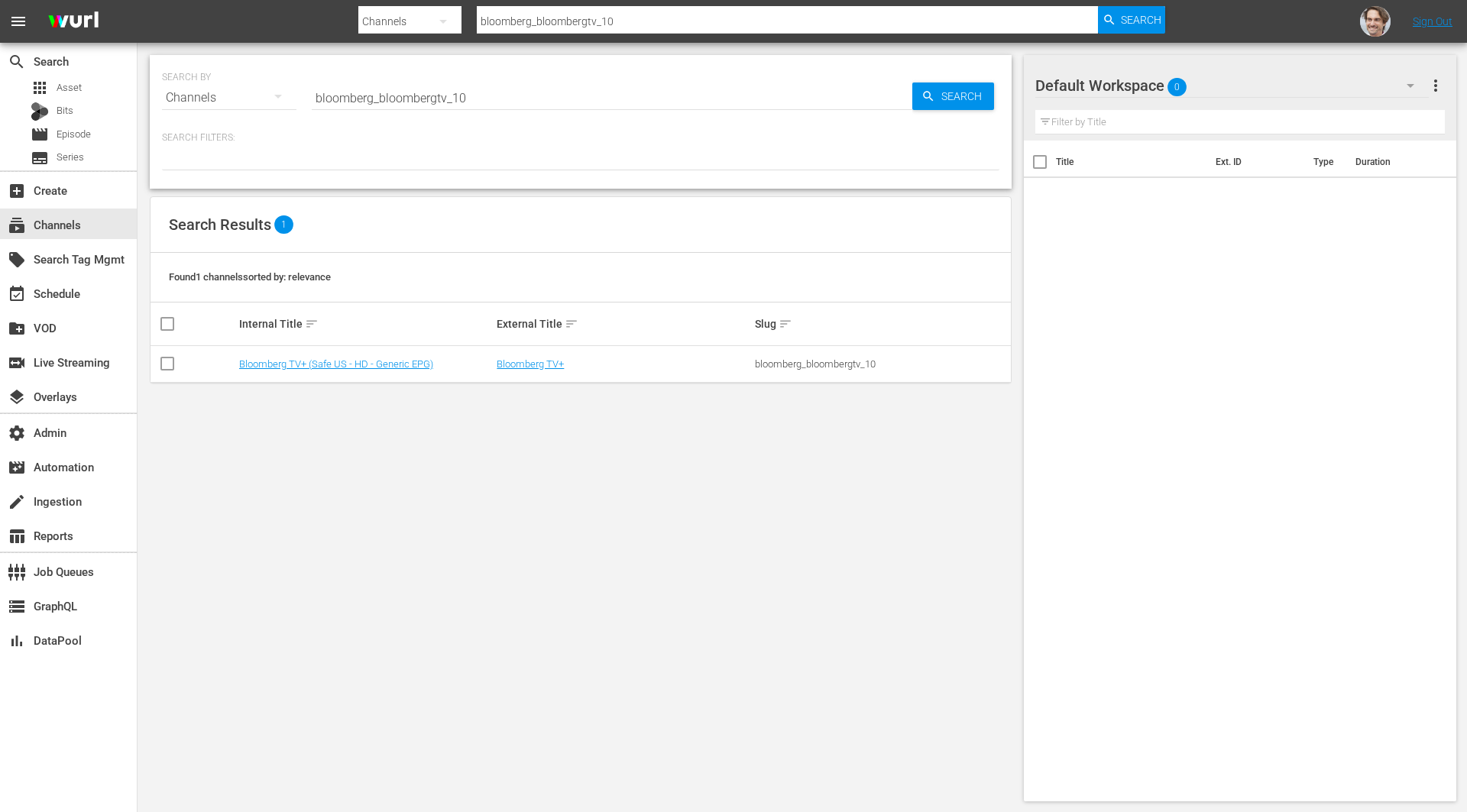
click at [504, 104] on input "bloomberg_bloombergtv_10" at bounding box center [611, 98] width 600 height 37
type input "bloomberg_bloombergtv_5"
click at [400, 358] on link "Bloomberg TV+ (Safe US - UHD - Generic EPG)" at bounding box center [339, 364] width 201 height 12
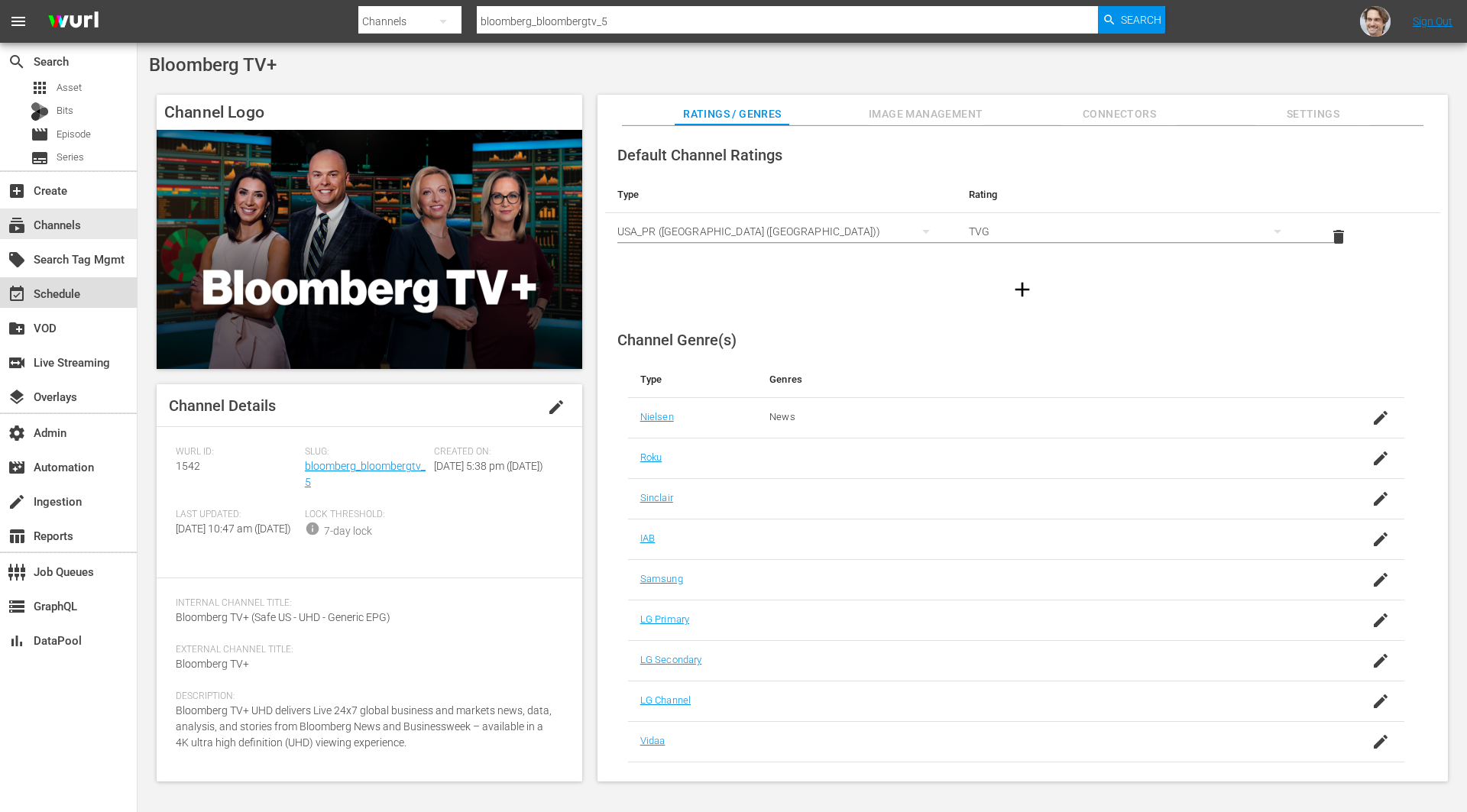
click at [69, 294] on div "event_available Schedule" at bounding box center [43, 291] width 86 height 13
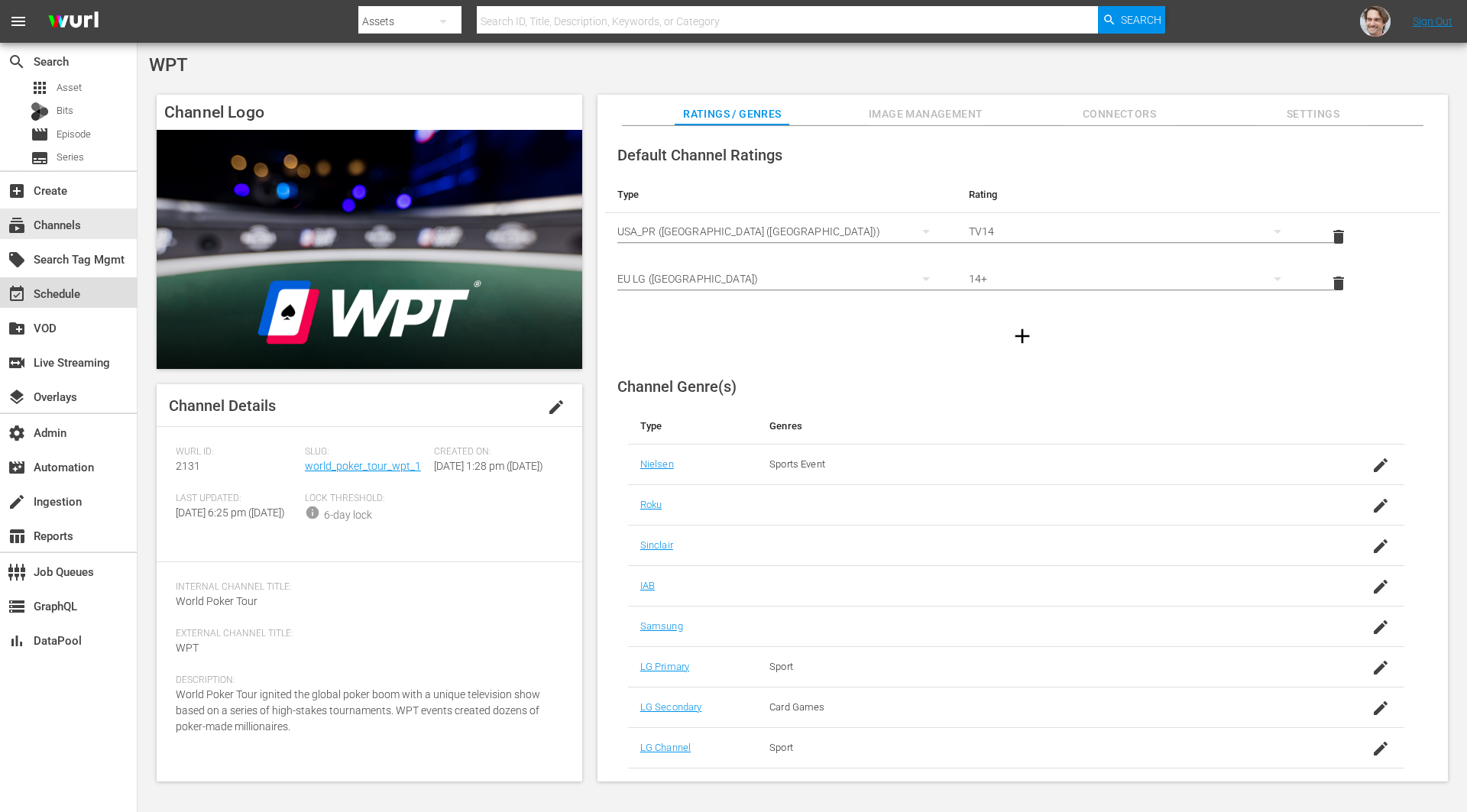
click at [73, 294] on div "event_available Schedule" at bounding box center [43, 291] width 86 height 13
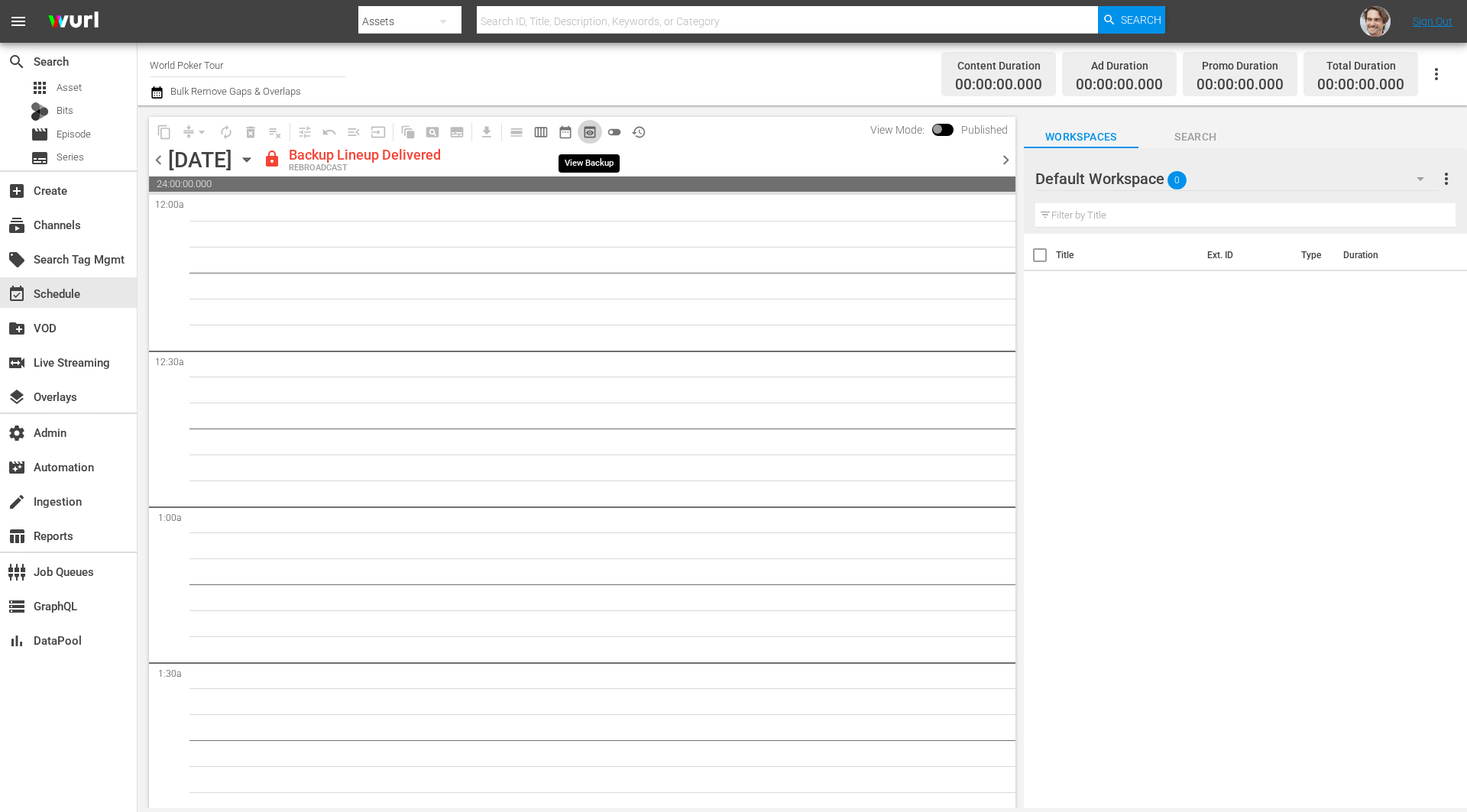
click at [592, 131] on span "preview_outlined" at bounding box center [590, 132] width 15 height 15
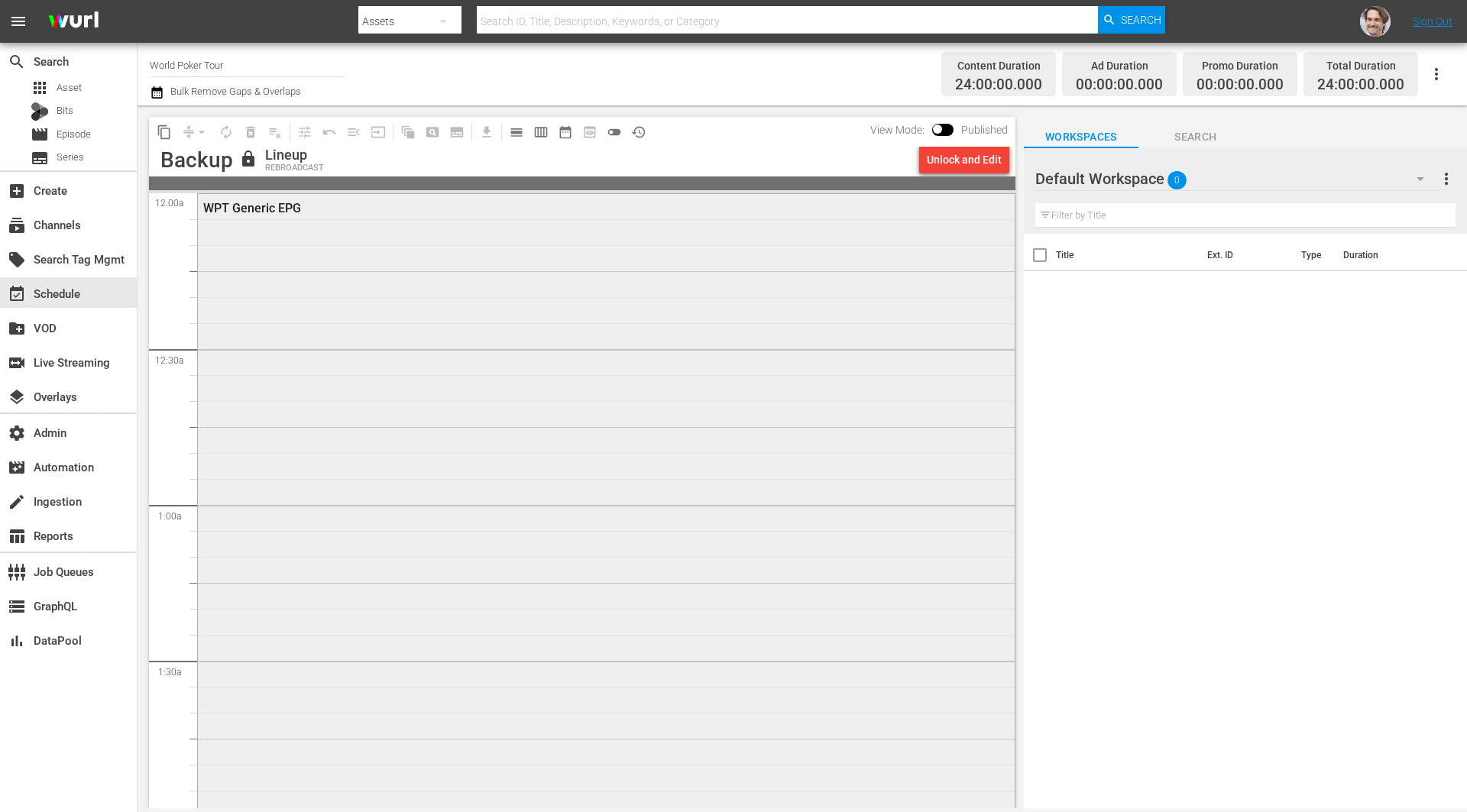
click at [511, 290] on div "WPT Generic EPG" at bounding box center [606, 502] width 817 height 618
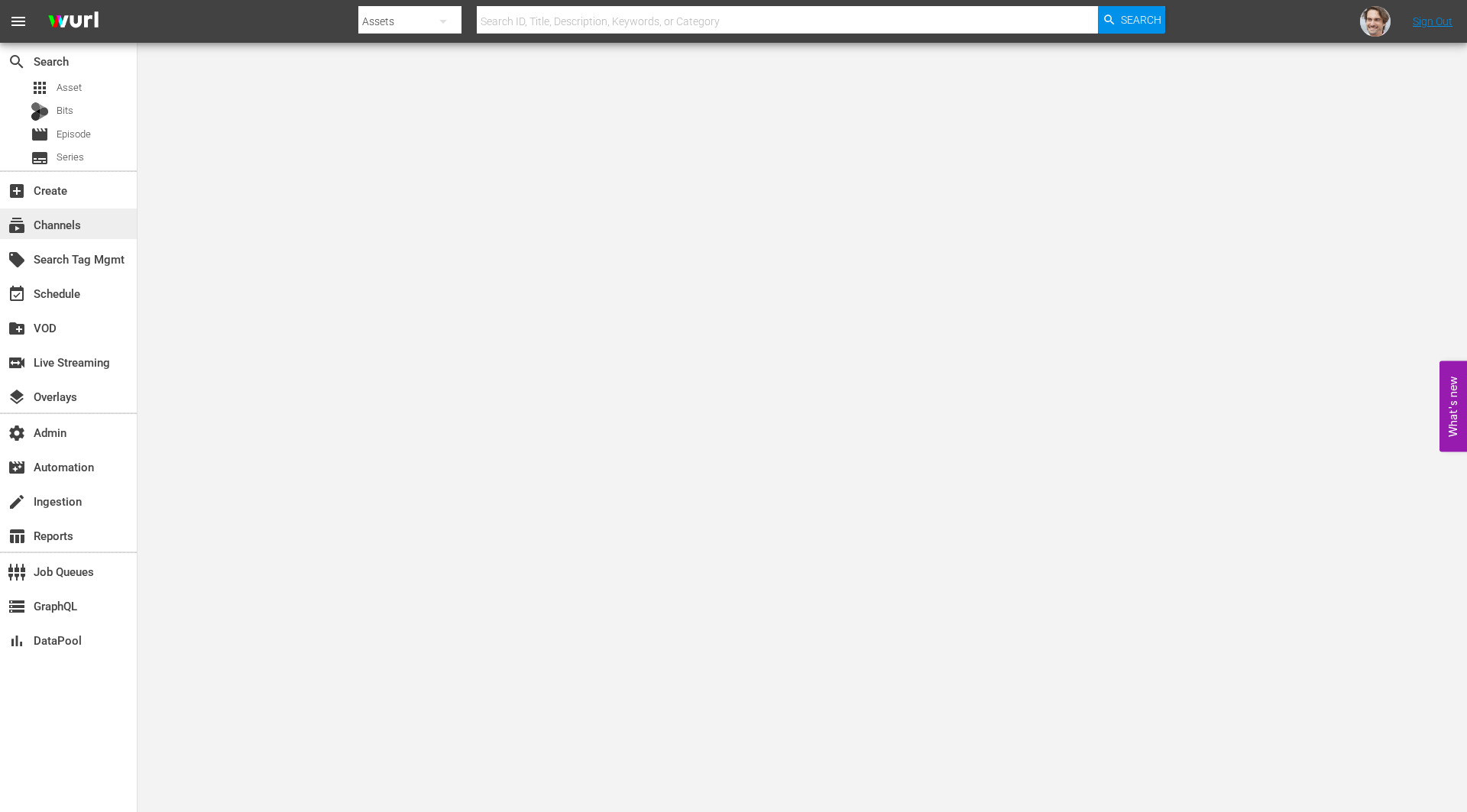
click at [60, 221] on div "subscriptions Channels" at bounding box center [43, 222] width 86 height 13
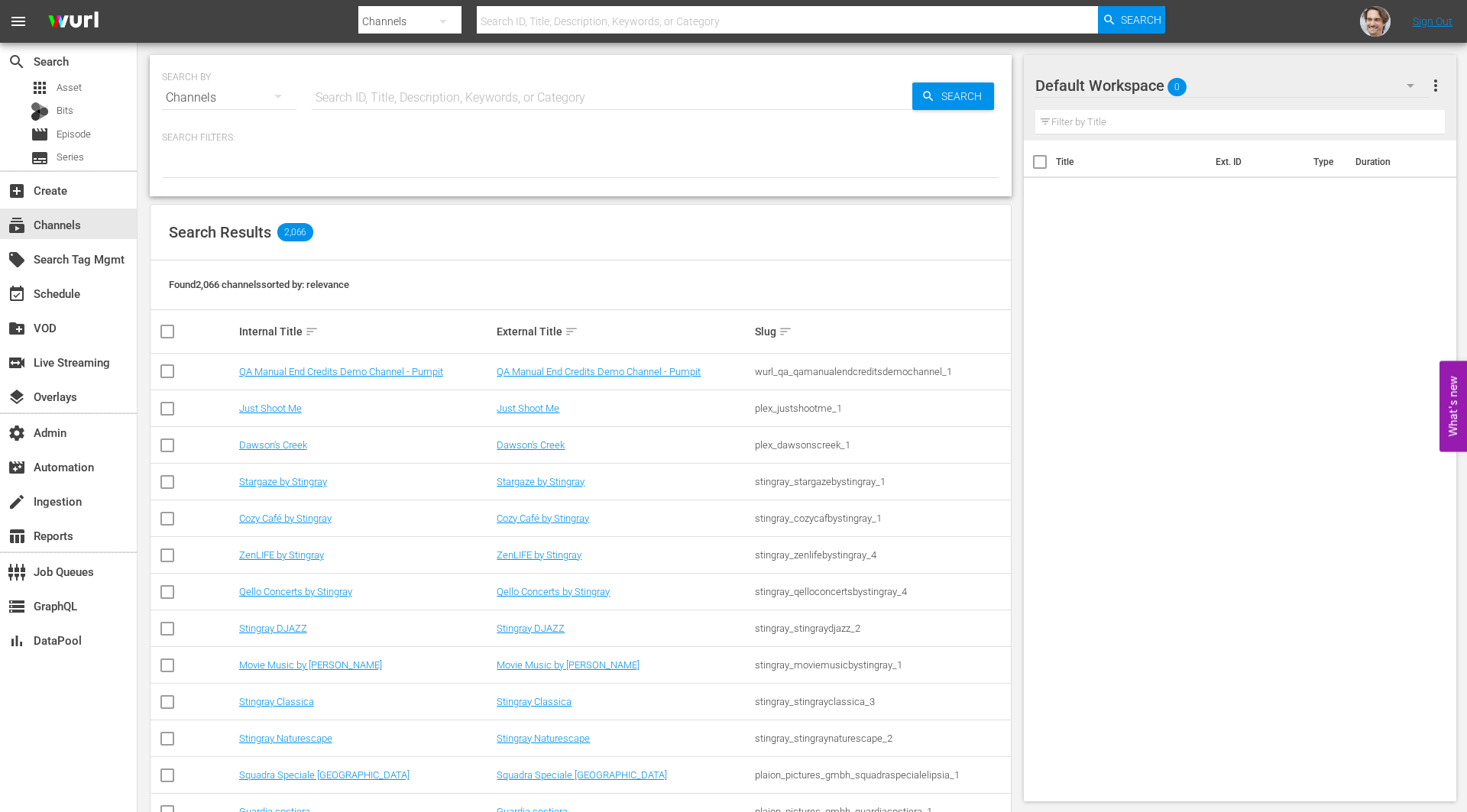
click at [526, 93] on input "text" at bounding box center [611, 98] width 600 height 37
paste input "bloomberg_bloombergtv_10"
type input "bloomberg_bloombergtv_10"
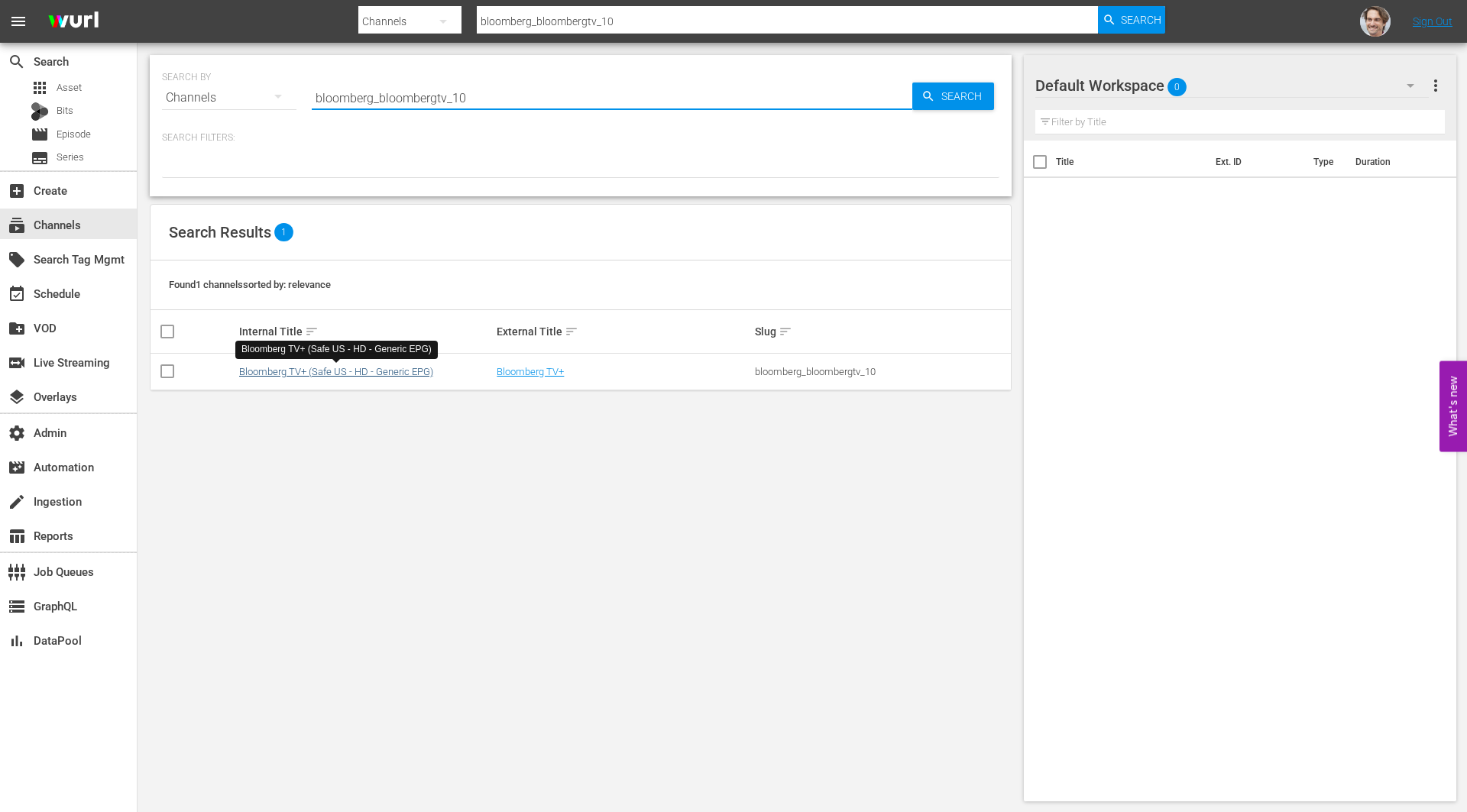
type input "bloomberg_bloombergtv_10"
click at [338, 370] on link "Bloomberg TV+ (Safe US - HD - Generic EPG)" at bounding box center [336, 372] width 194 height 12
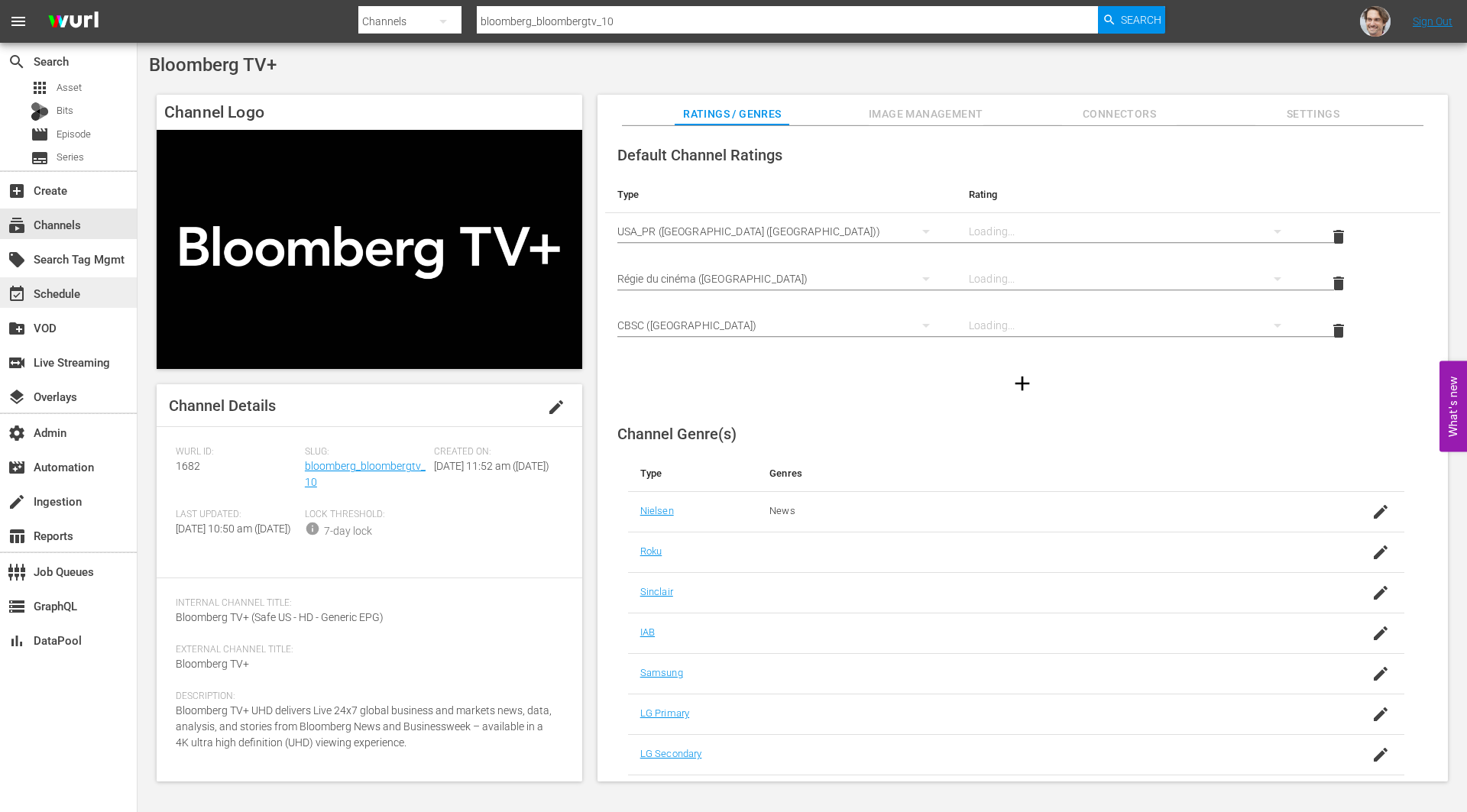
click at [55, 284] on div "event_available Schedule" at bounding box center [43, 291] width 86 height 13
